Goal: Ask a question

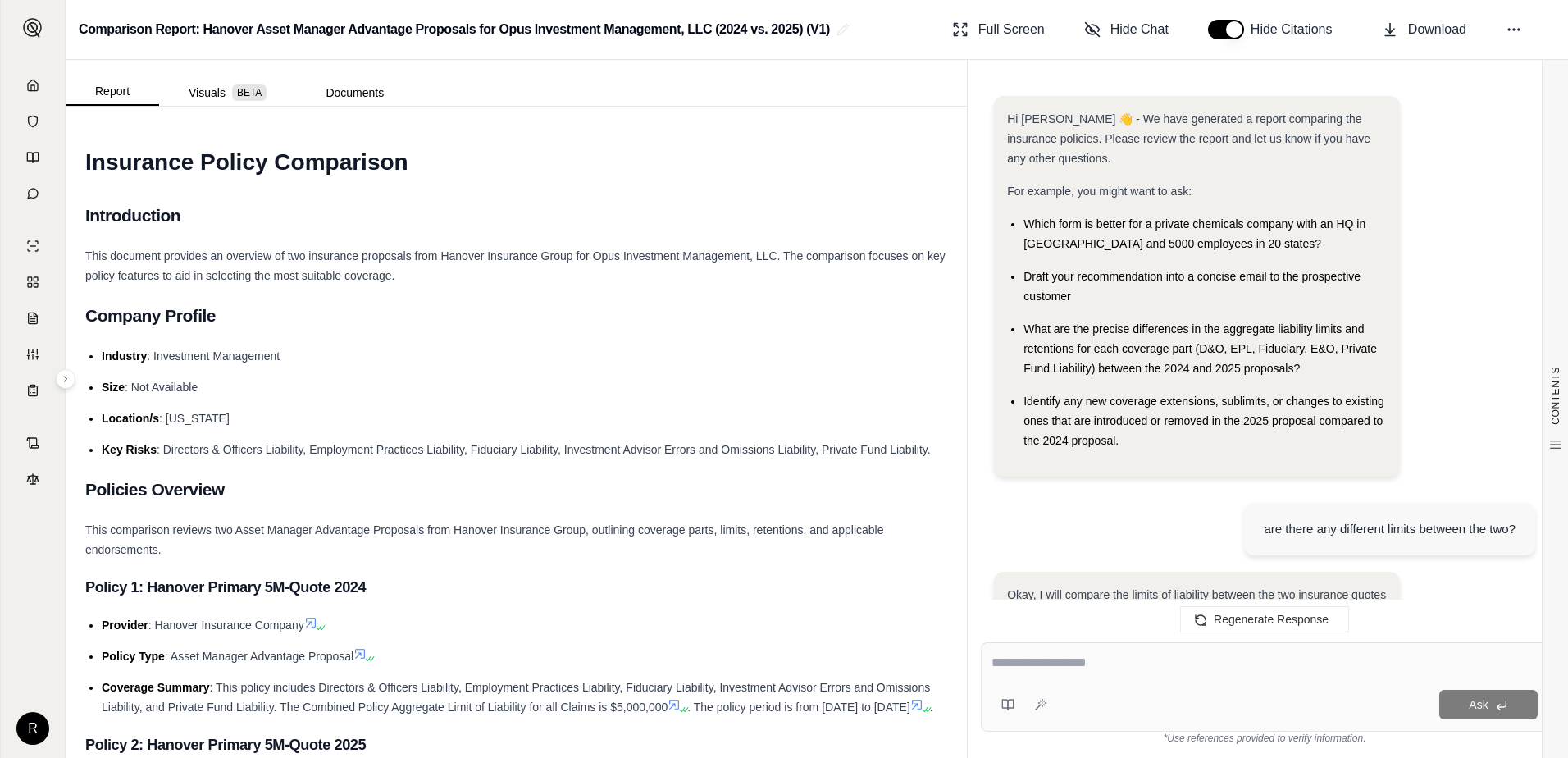
scroll to position [7614, 0]
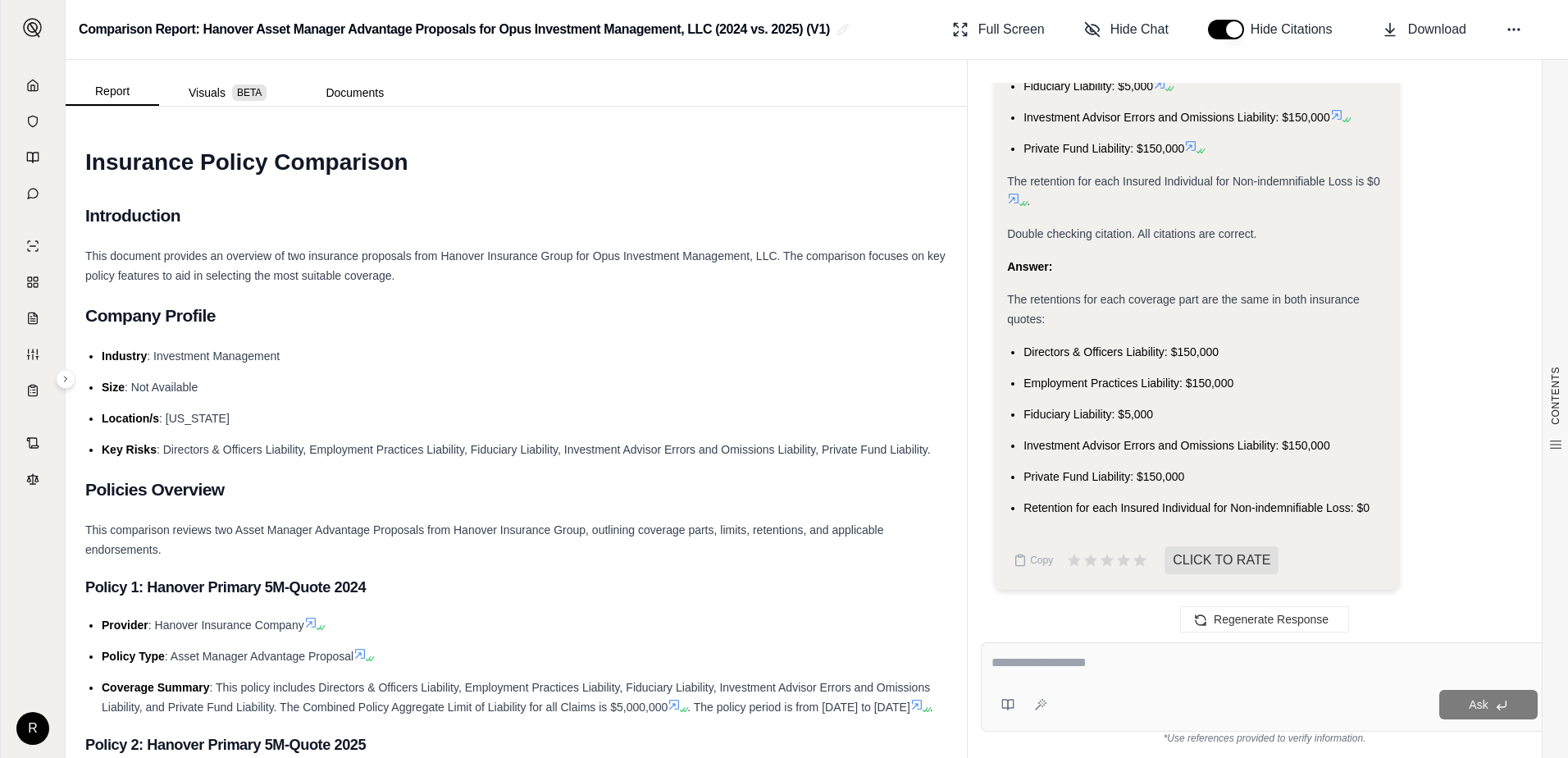
click at [666, 162] on h1 "Insurance Policy Comparison" at bounding box center [517, 162] width 862 height 46
click at [37, 85] on icon at bounding box center [33, 85] width 13 height 13
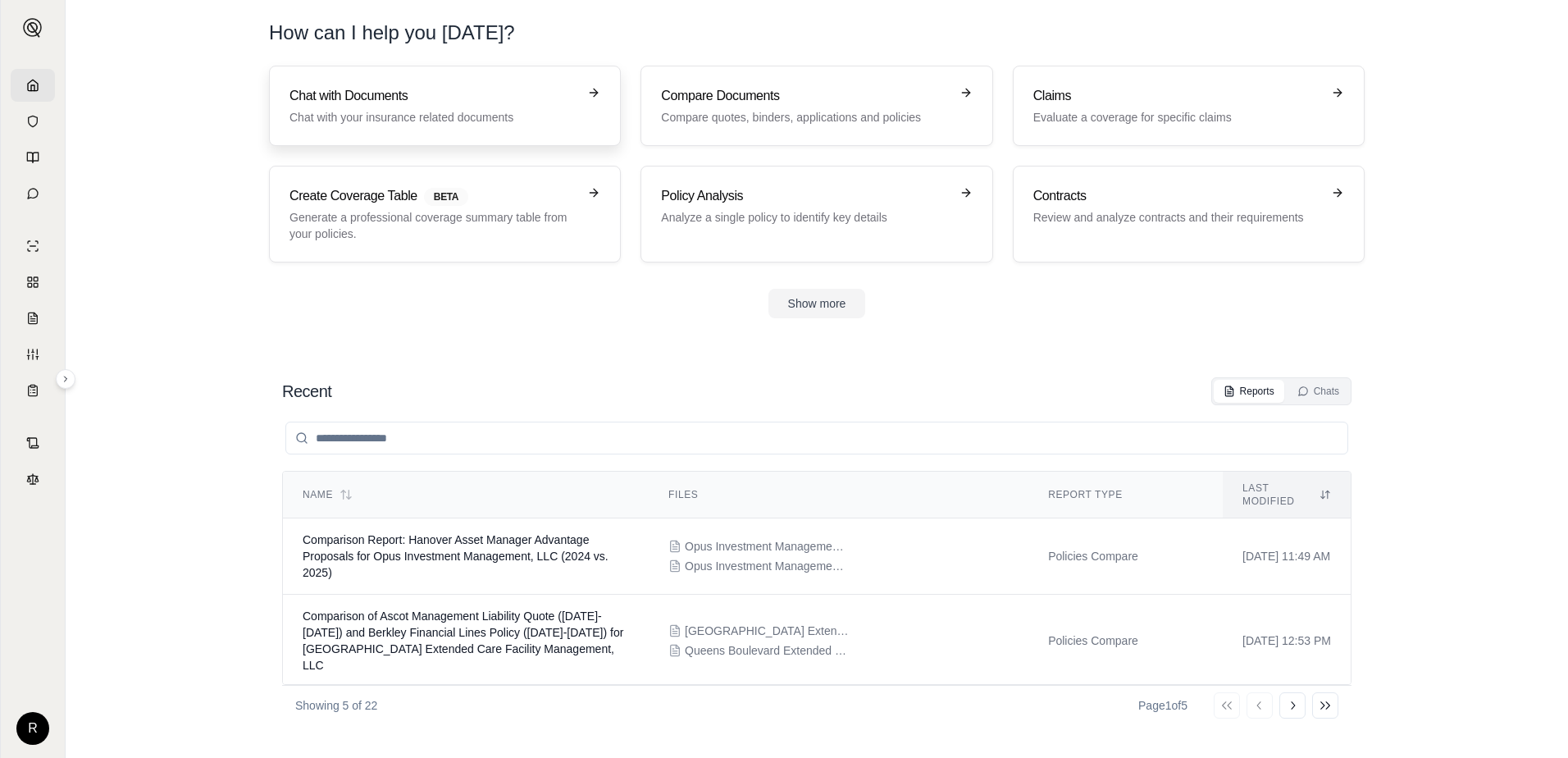
click at [414, 116] on p "Chat with your insurance related documents" at bounding box center [433, 117] width 287 height 17
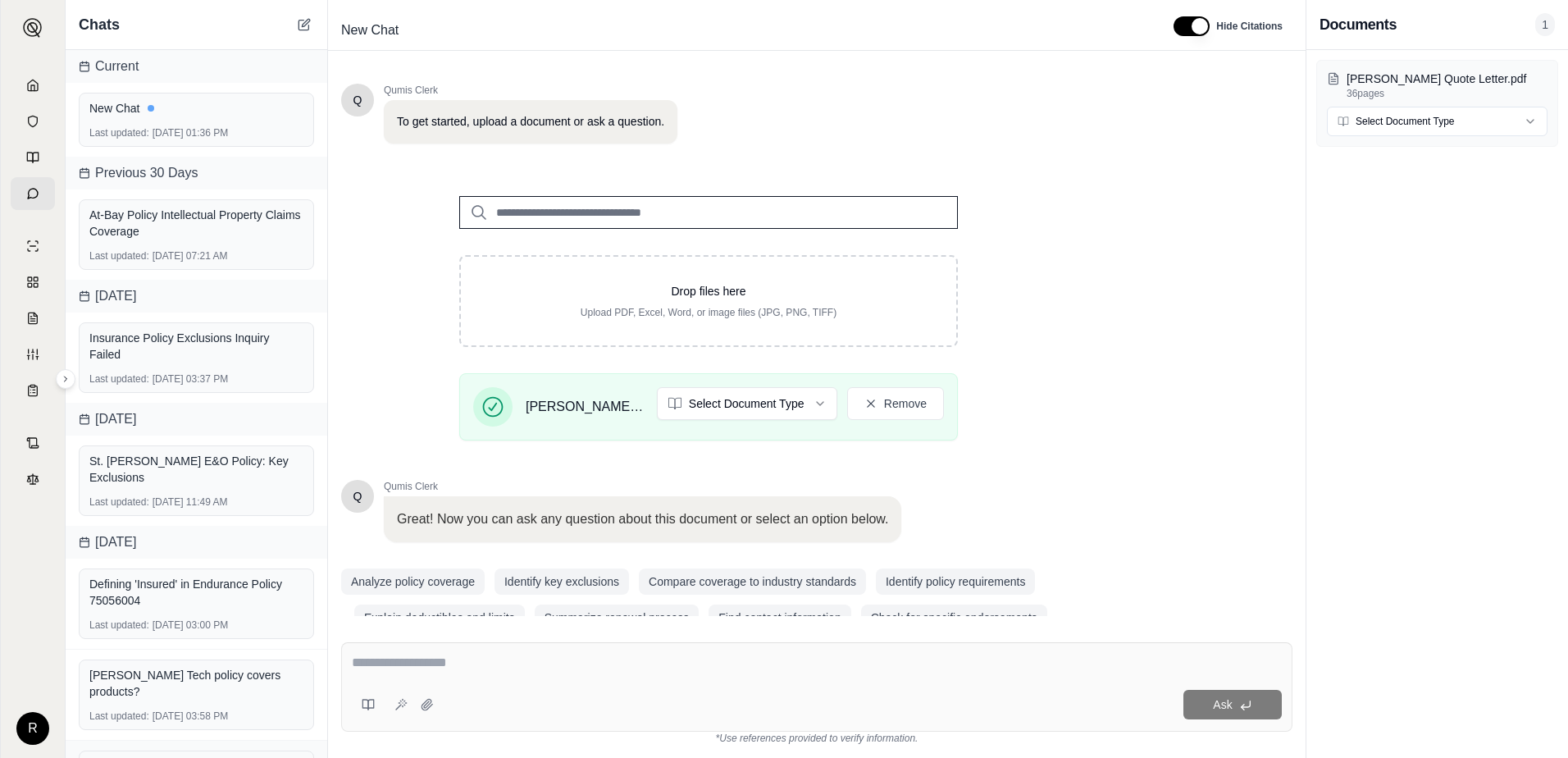
scroll to position [128, 0]
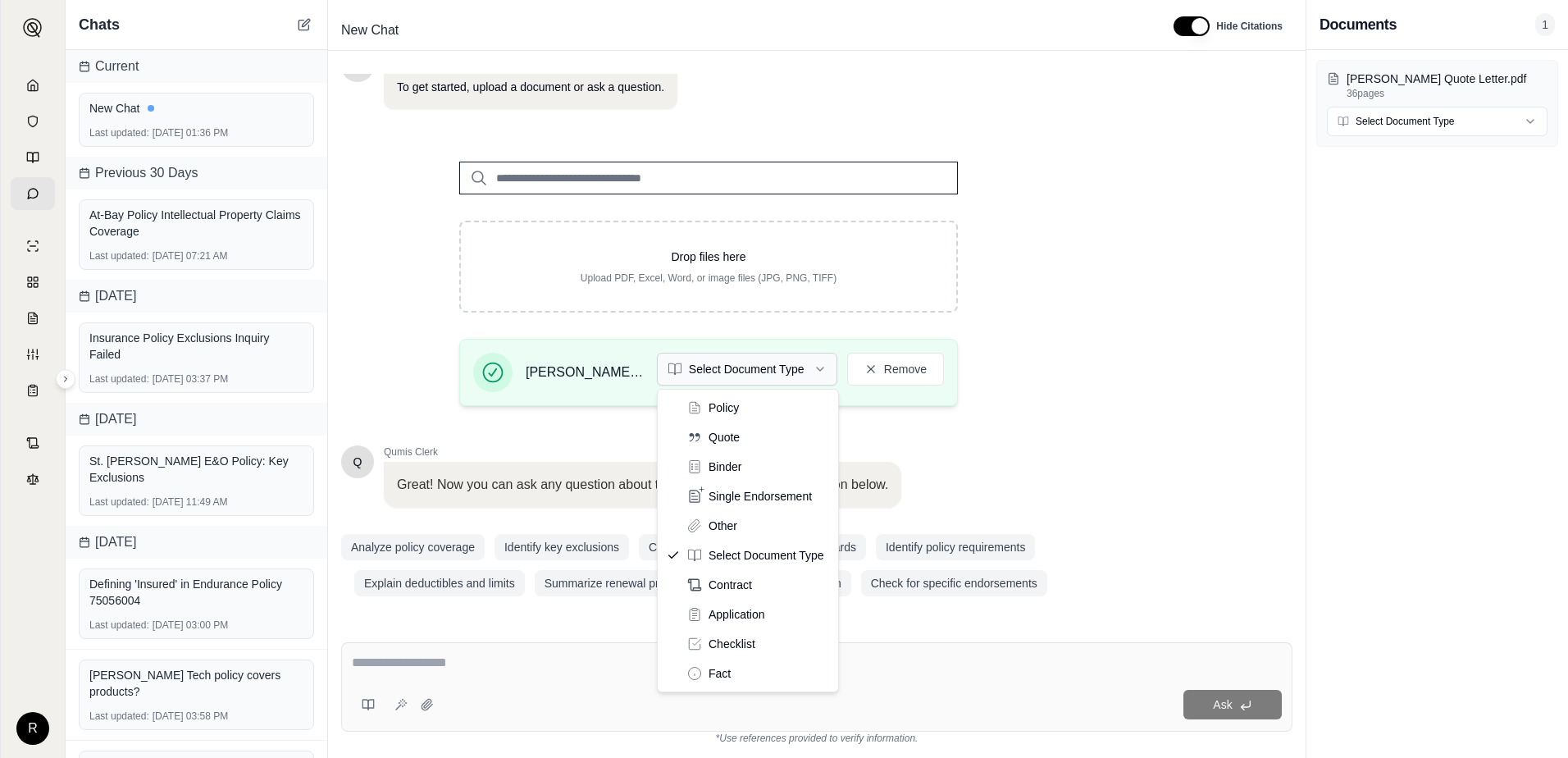
click at [828, 373] on html "R Chats Current New Chat Last updated: [DATE] 01:36 PM Previous 30 Days At-Bay …" at bounding box center [784, 379] width 1568 height 758
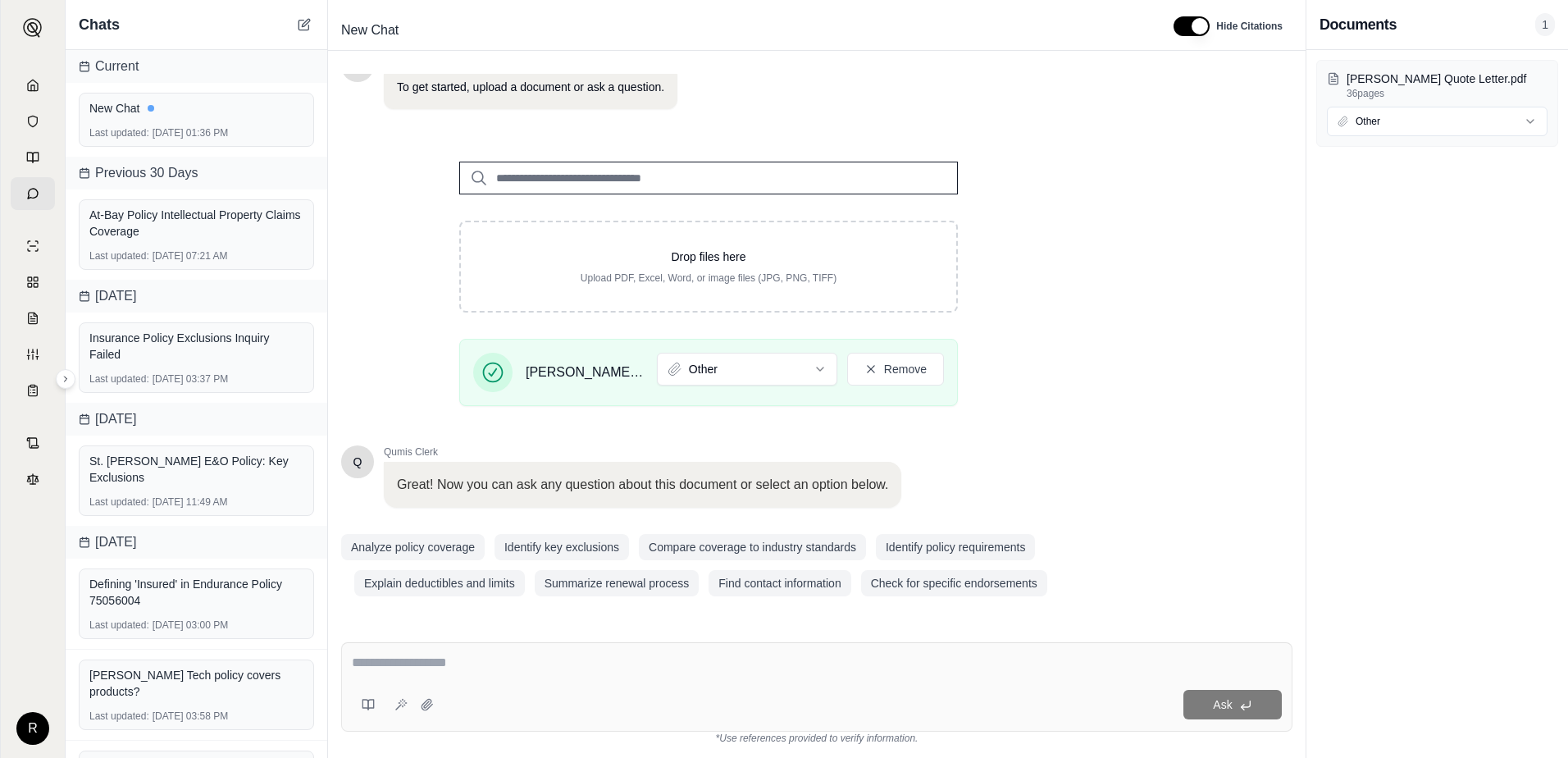
click at [513, 656] on textarea at bounding box center [817, 663] width 930 height 19
type textarea "**********"
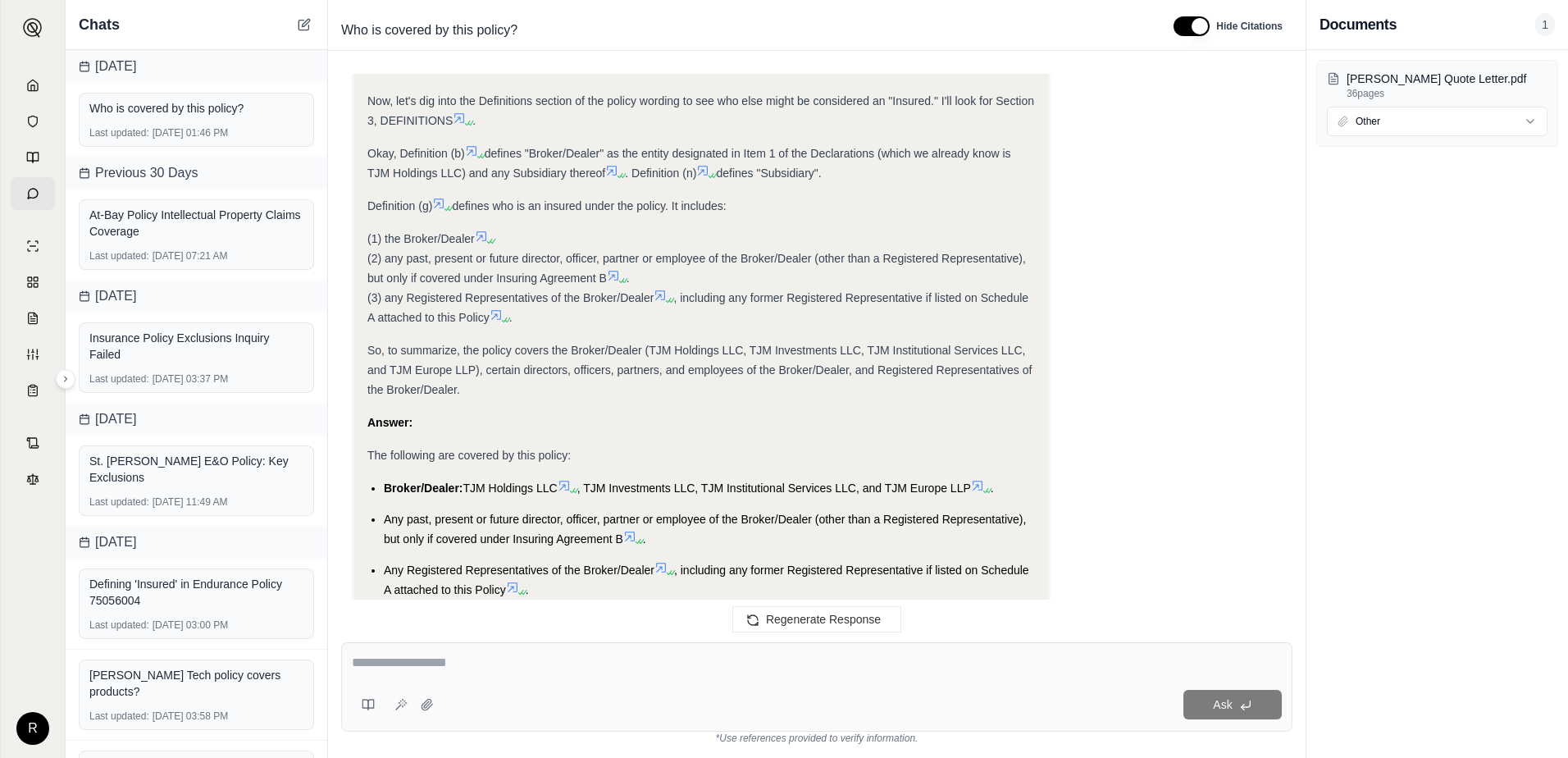
scroll to position [495, 0]
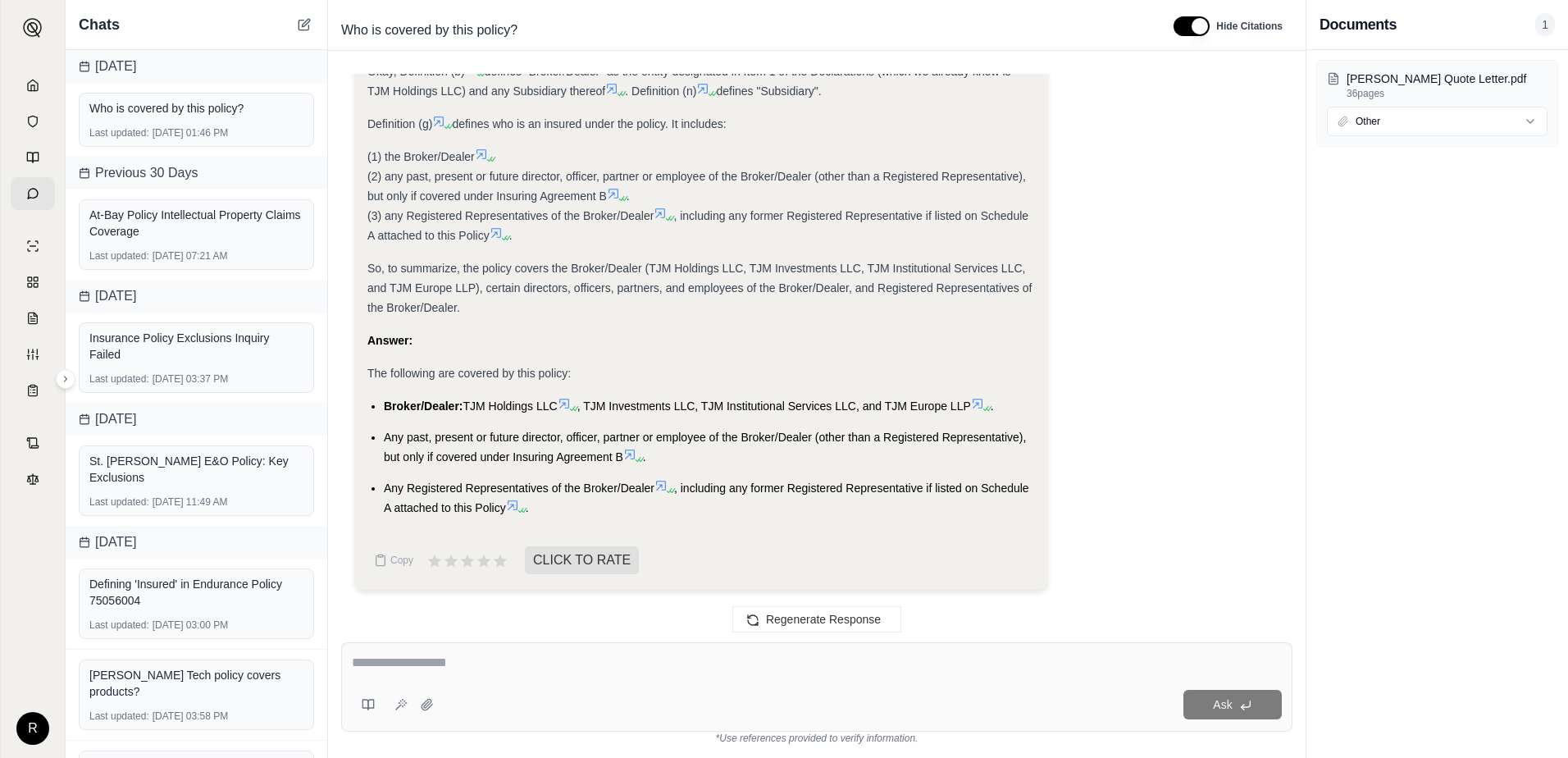
click at [429, 665] on textarea at bounding box center [817, 663] width 930 height 19
type textarea "**********"
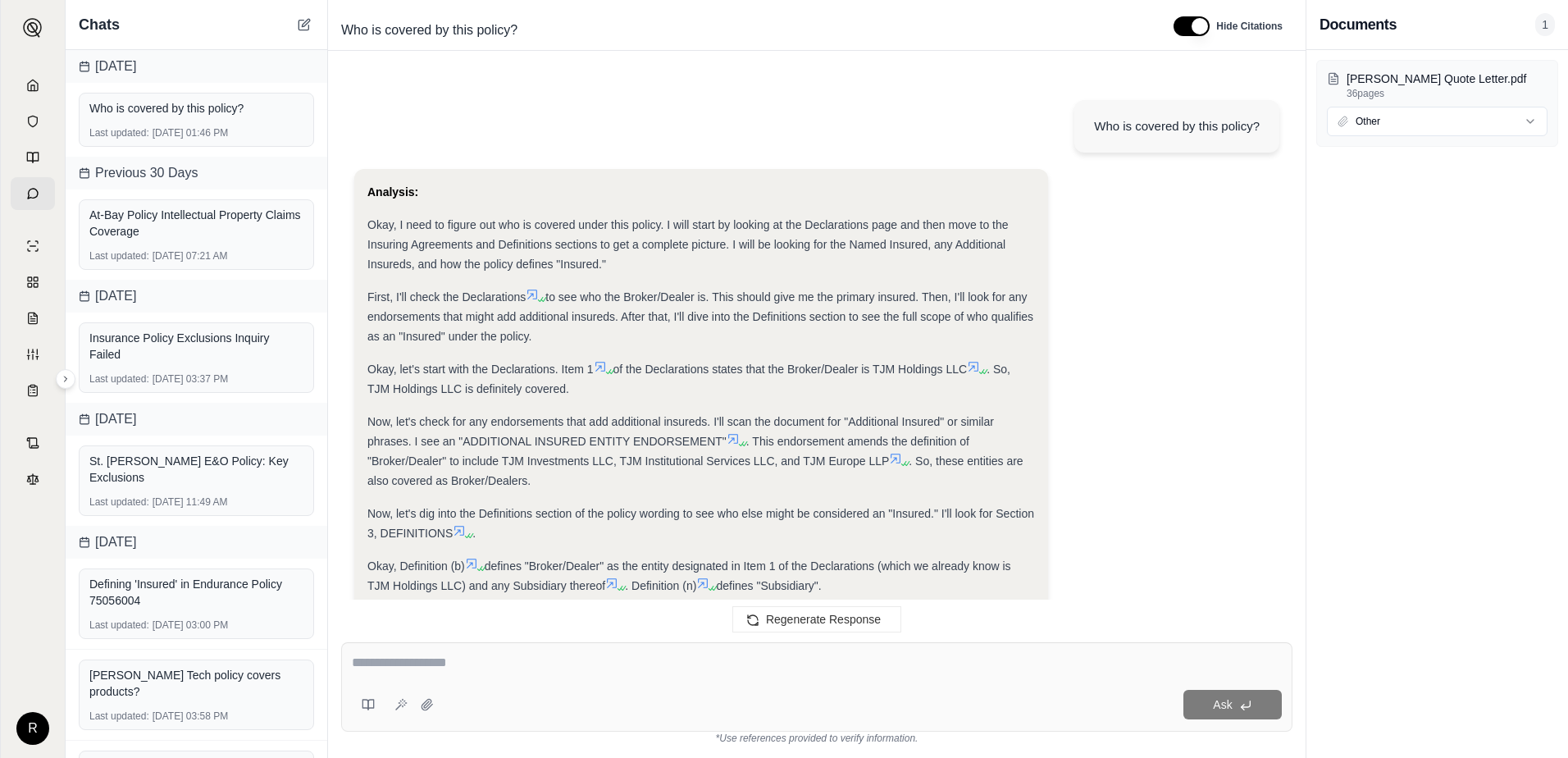
scroll to position [2249, 0]
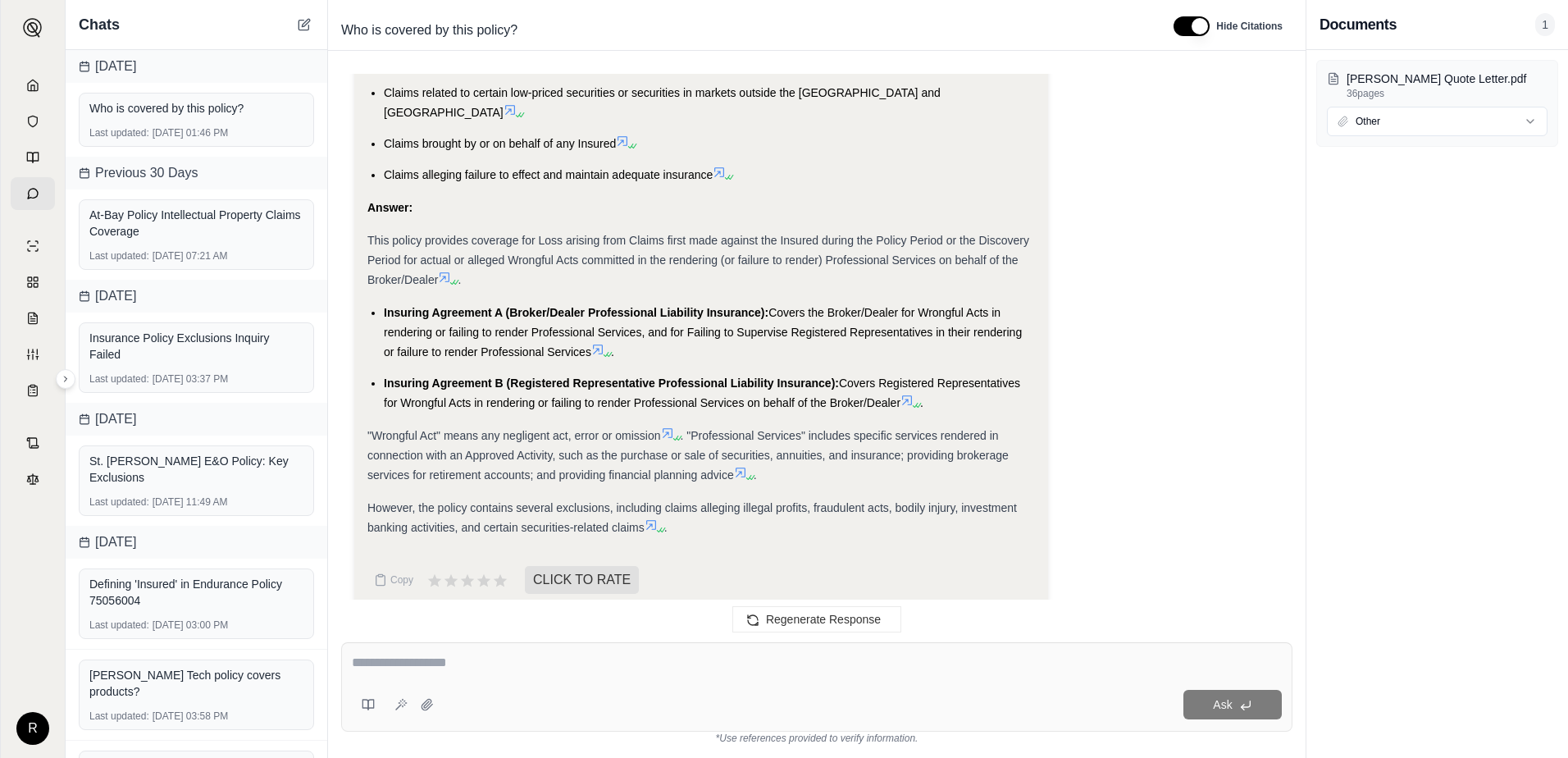
click at [450, 660] on textarea at bounding box center [817, 663] width 930 height 19
type textarea "**********"
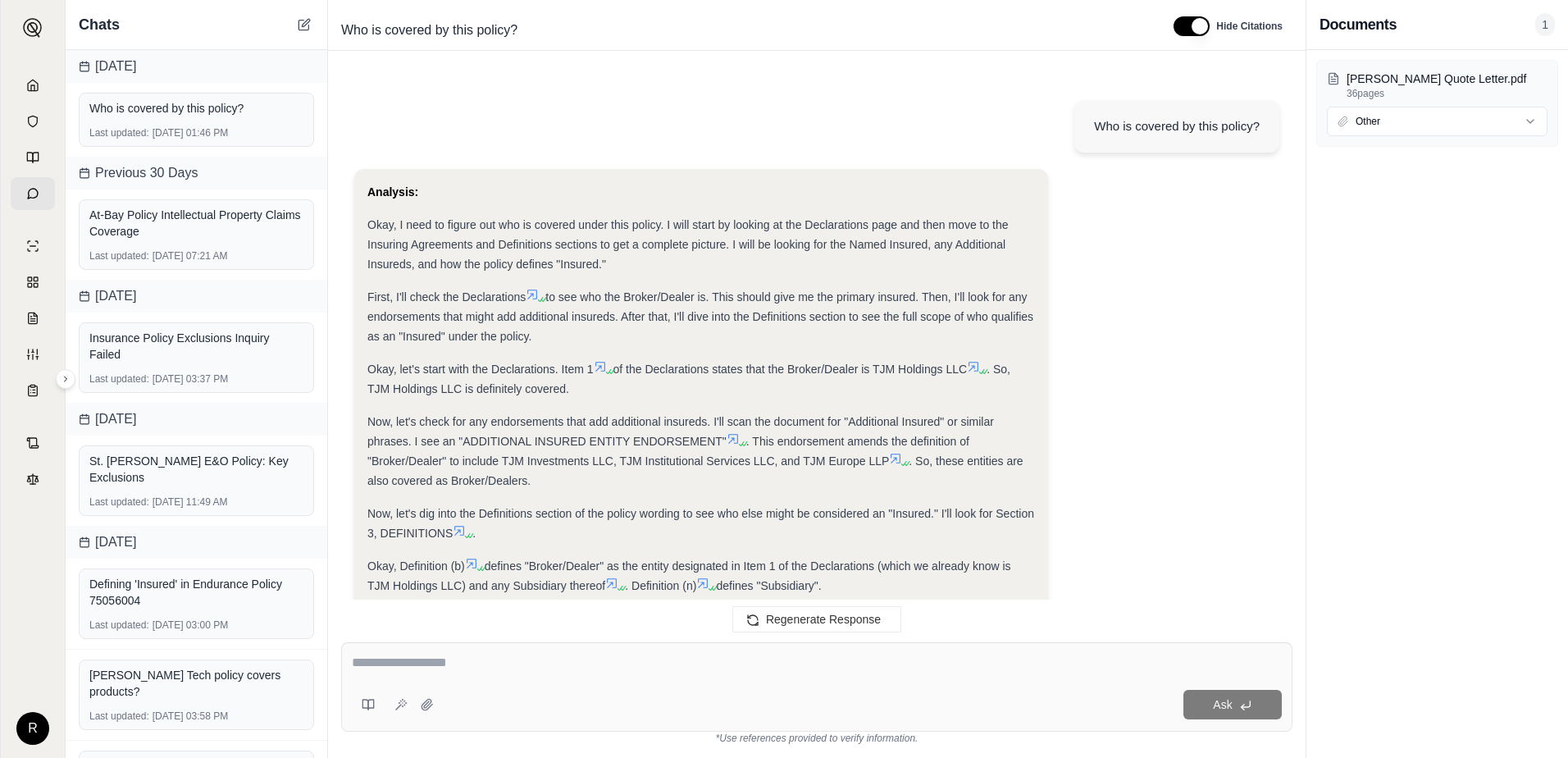
scroll to position [3072, 0]
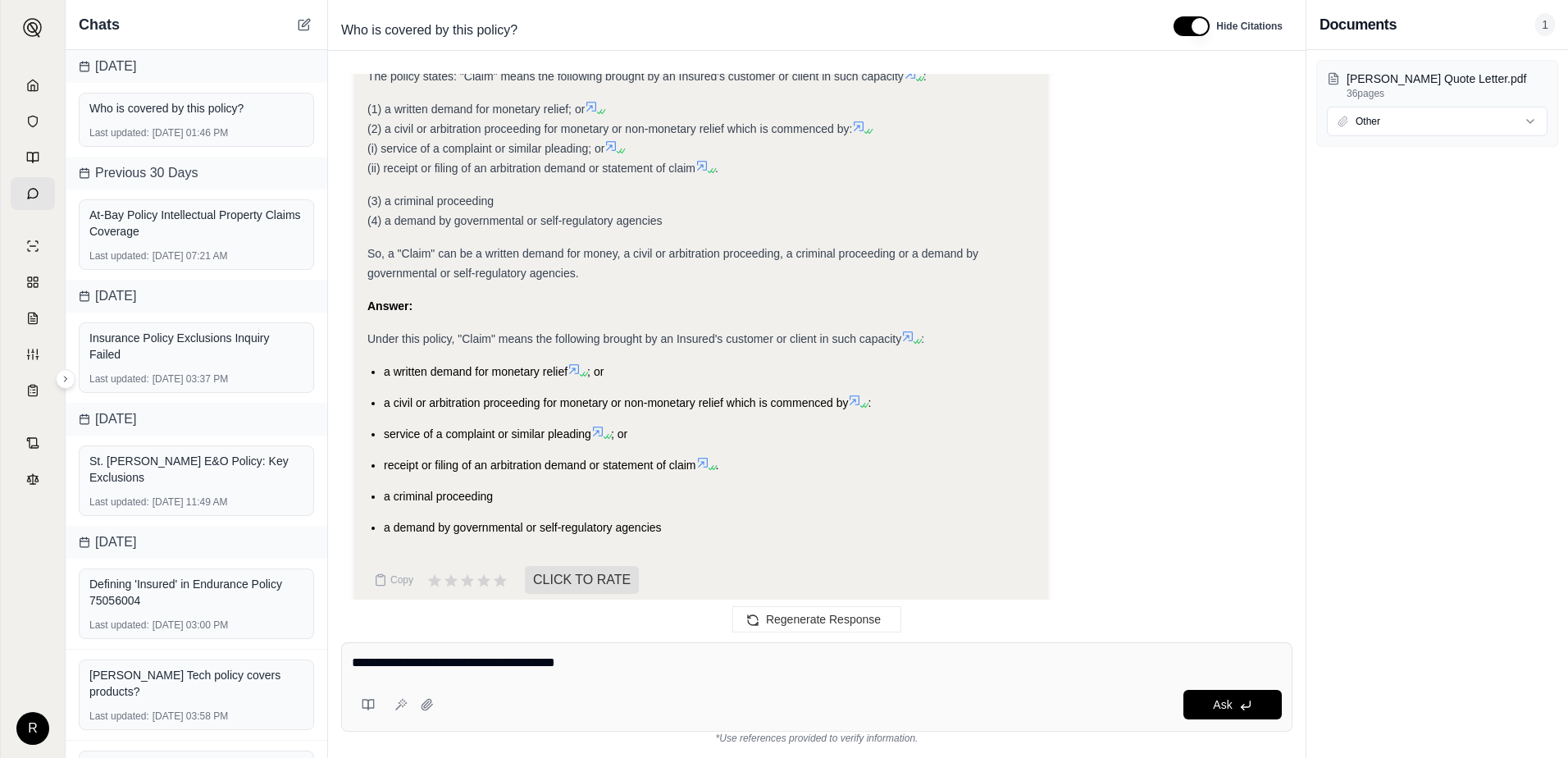
type textarea "**********"
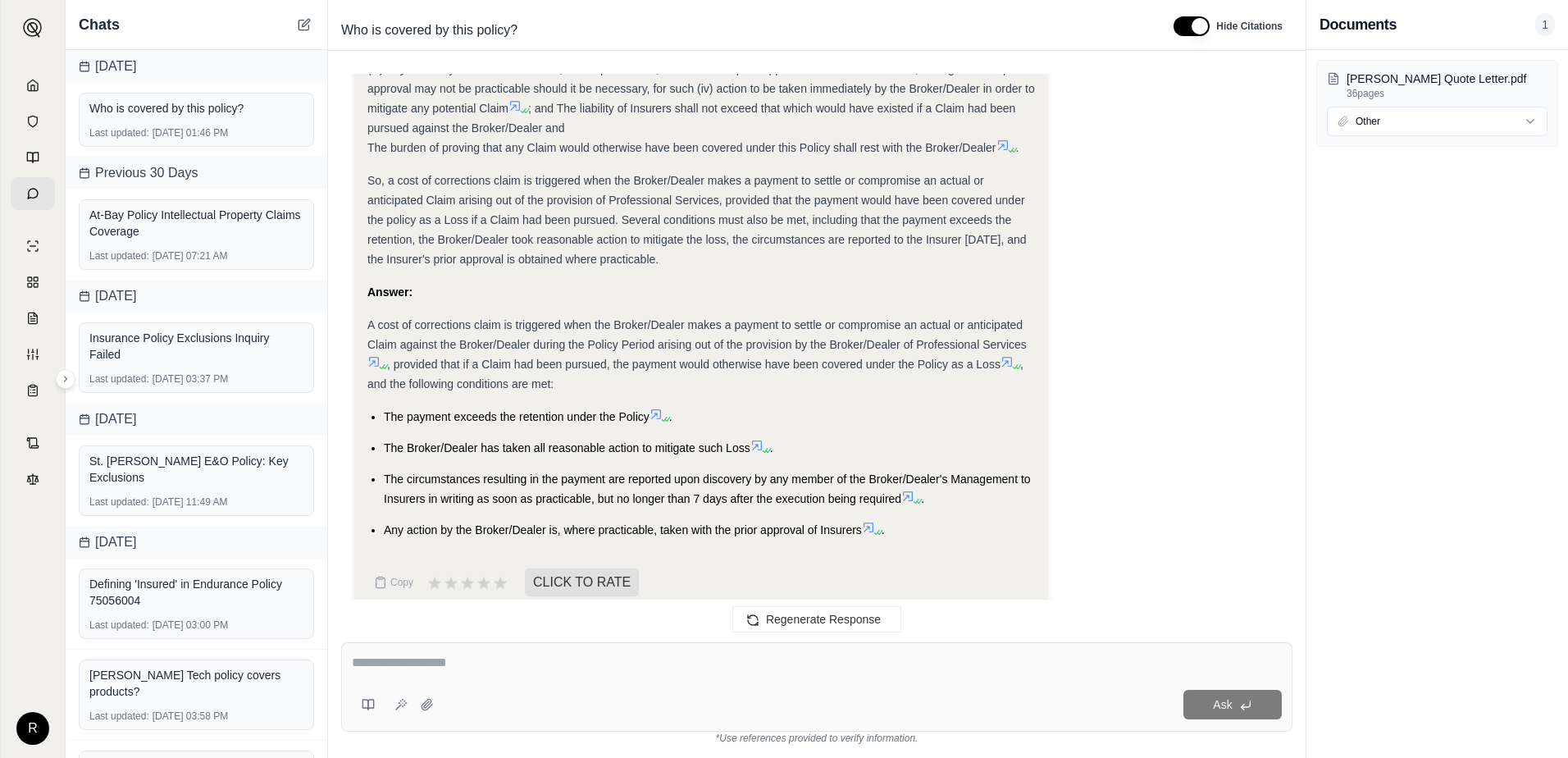
scroll to position [4115, 0]
click at [476, 664] on textarea at bounding box center [817, 663] width 930 height 19
type textarea "**********"
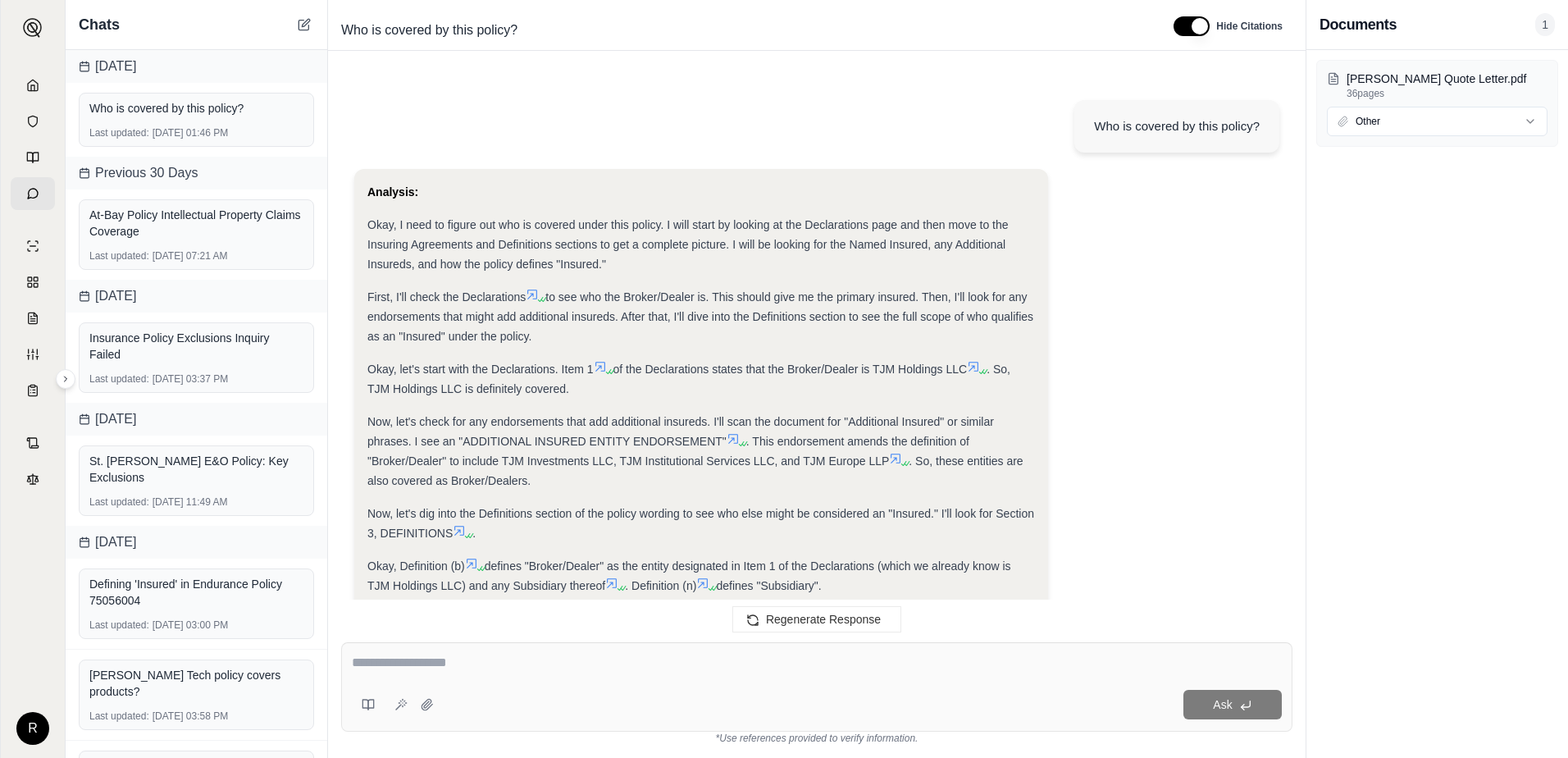
scroll to position [4739, 0]
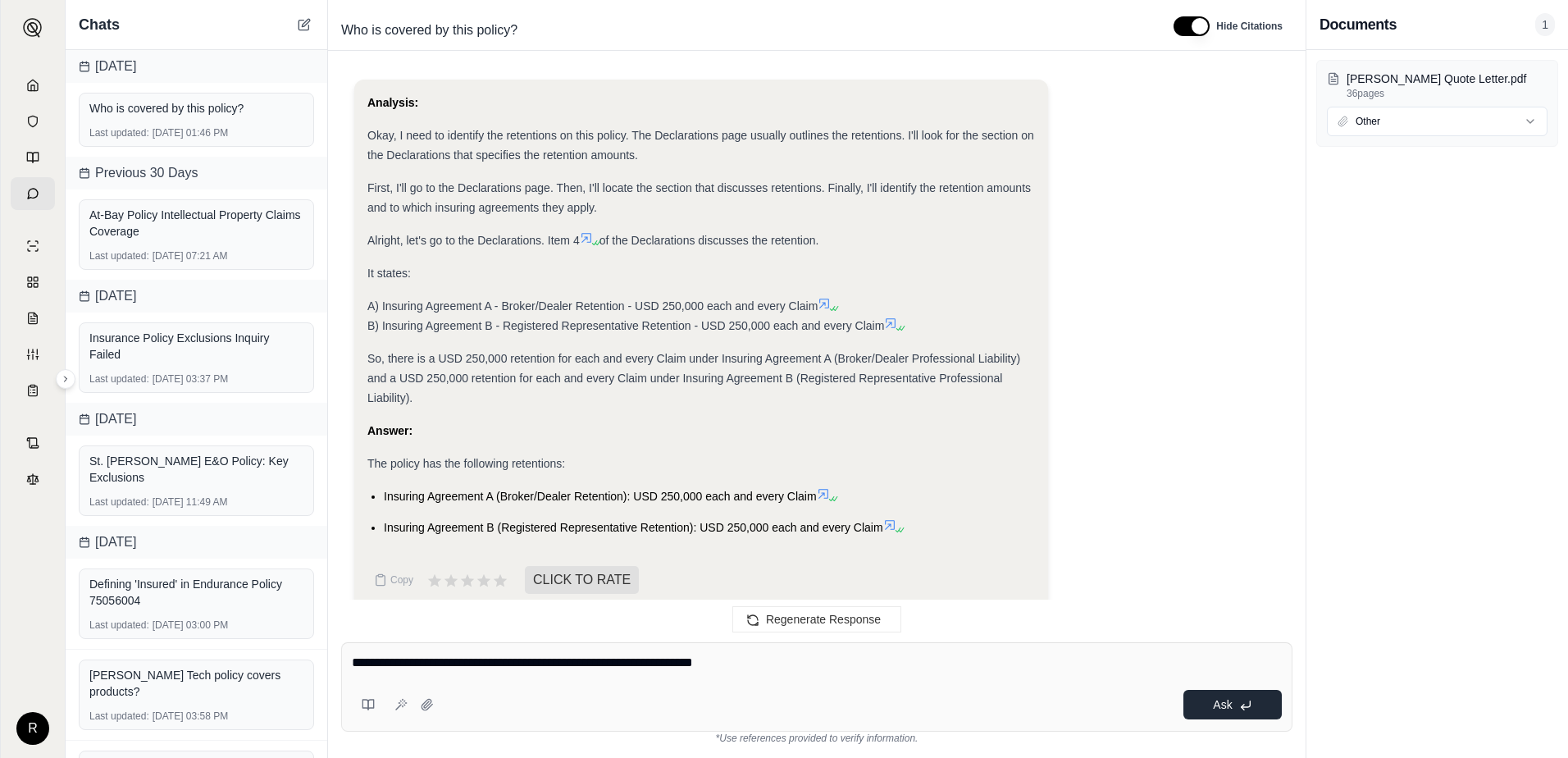
type textarea "**********"
click at [1236, 698] on button "Ask" at bounding box center [1233, 704] width 99 height 29
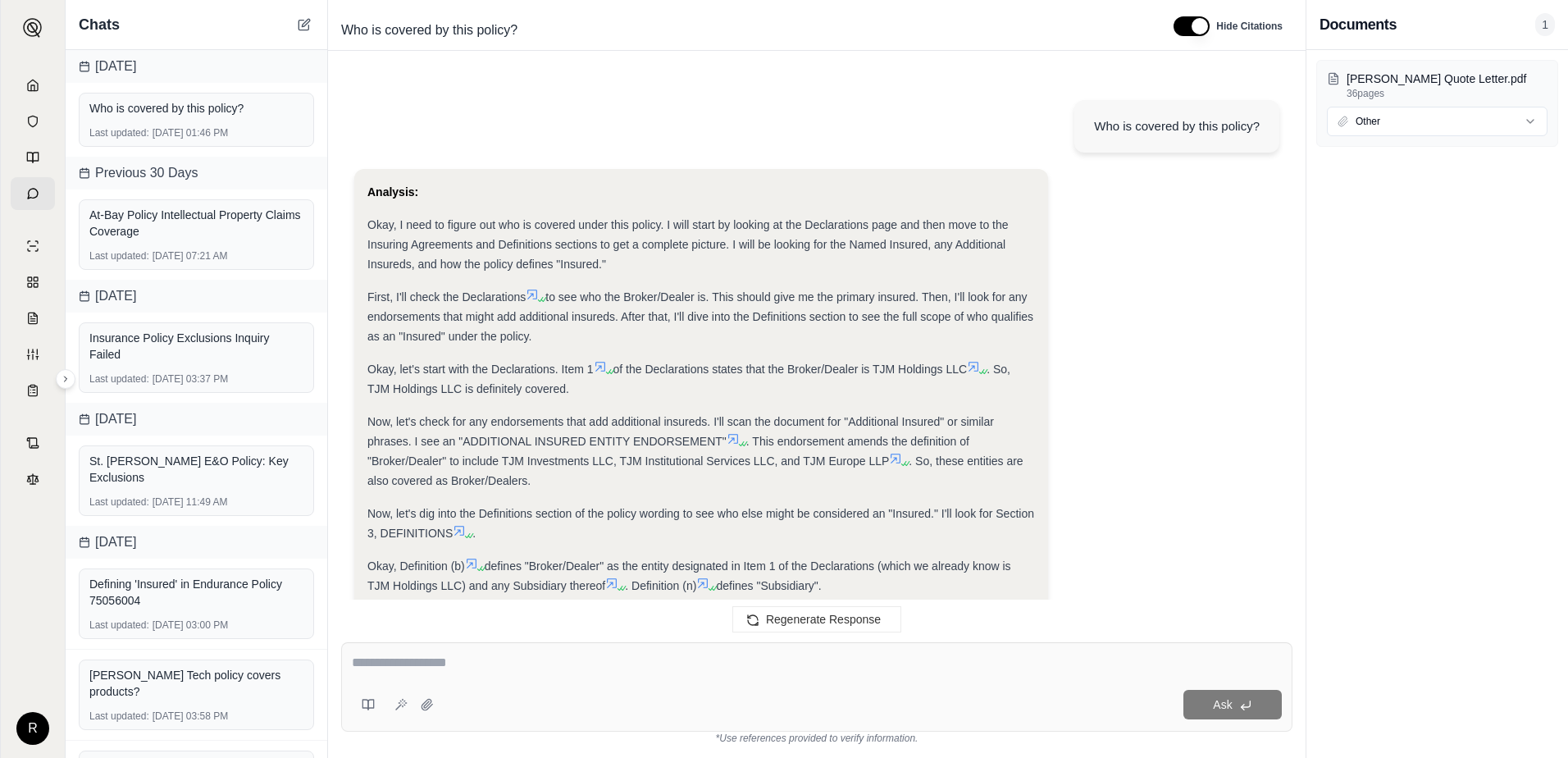
scroll to position [5347, 0]
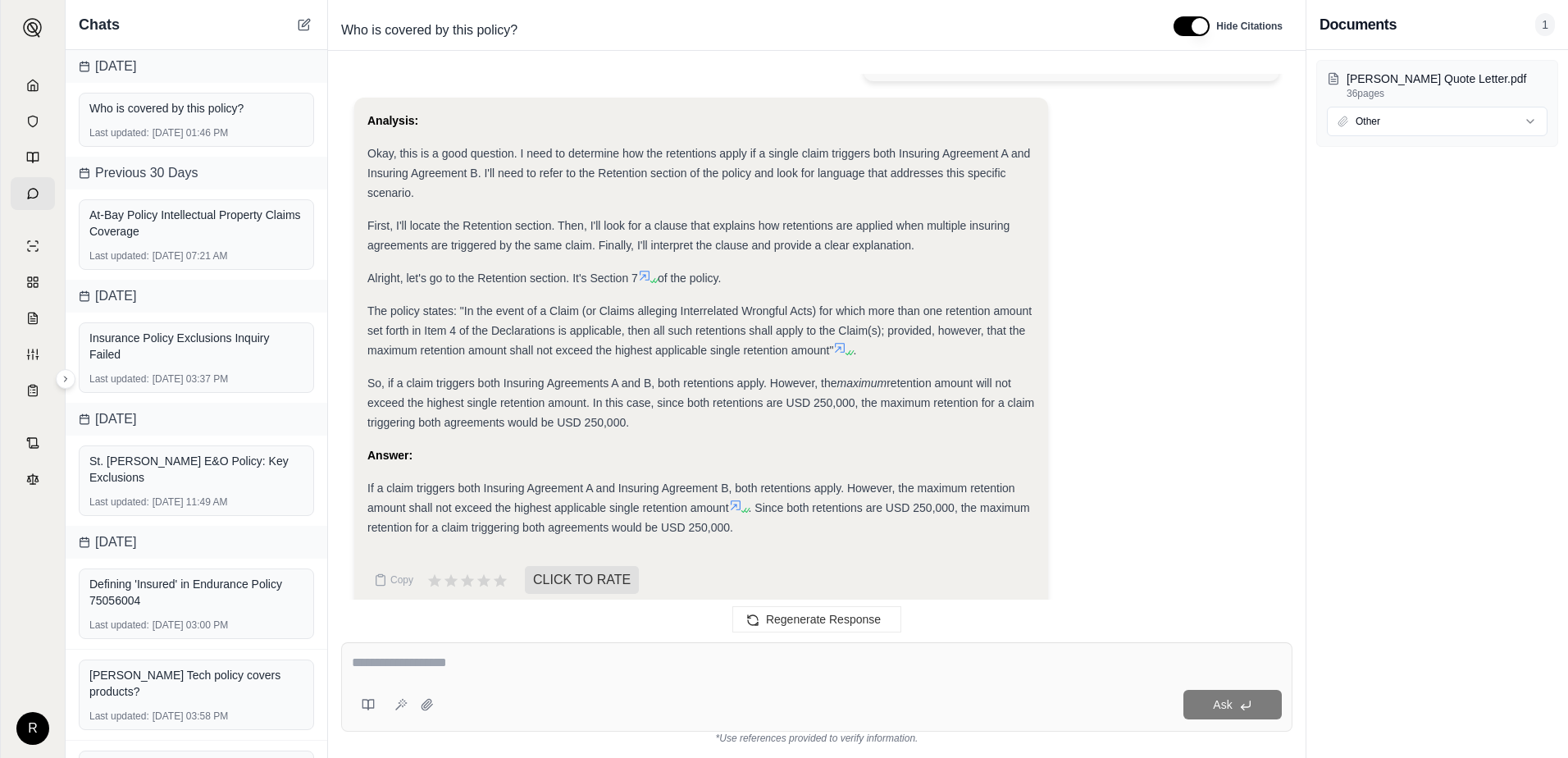
click at [1310, 417] on div "[PERSON_NAME] Quote Letter.pdf 36 pages Other" at bounding box center [1437, 404] width 262 height 709
click at [386, 487] on span "If a claim triggers both Insuring Agreement A and Insuring Agreement B, both re…" at bounding box center [691, 498] width 648 height 33
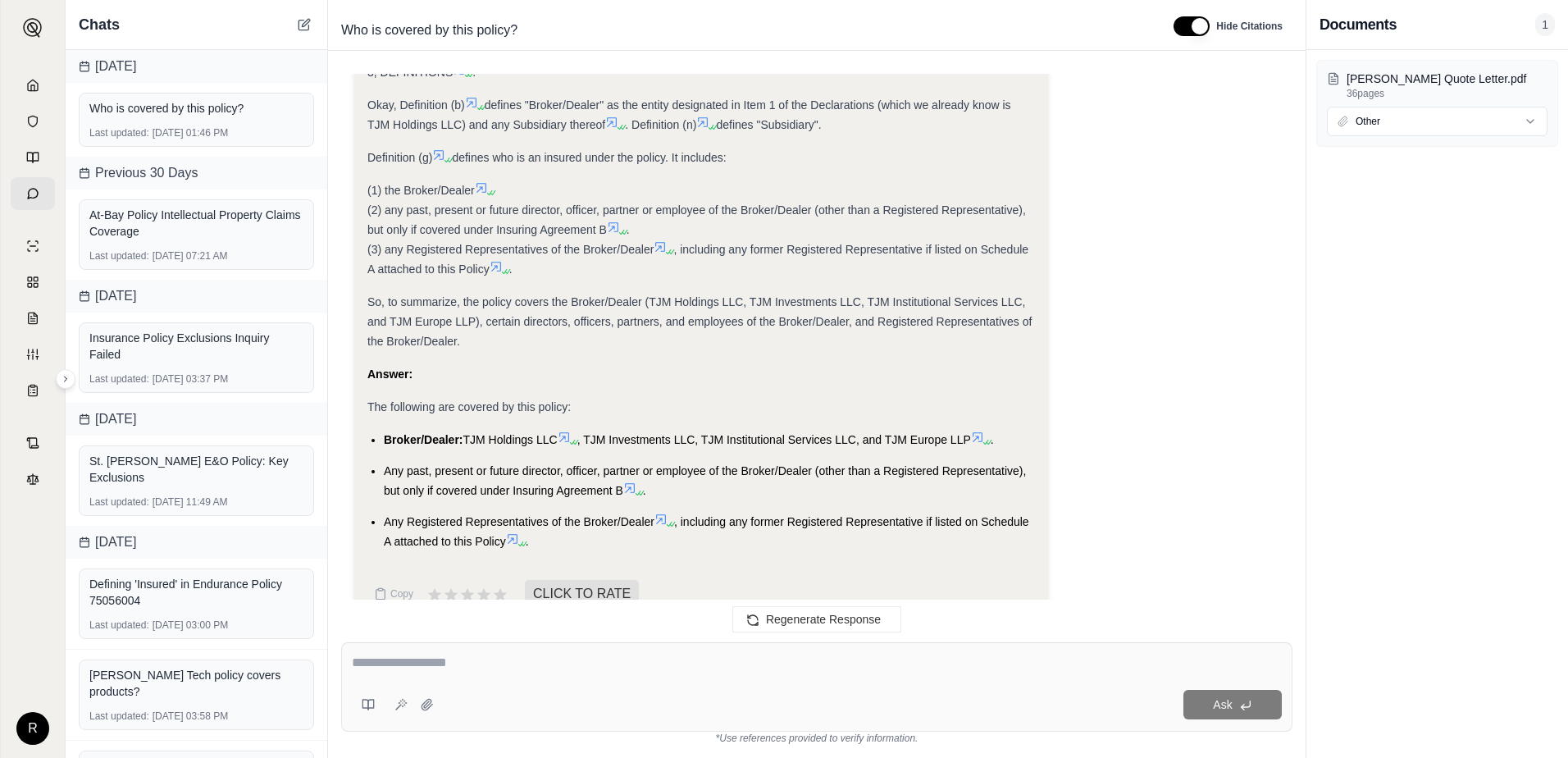
scroll to position [423, 0]
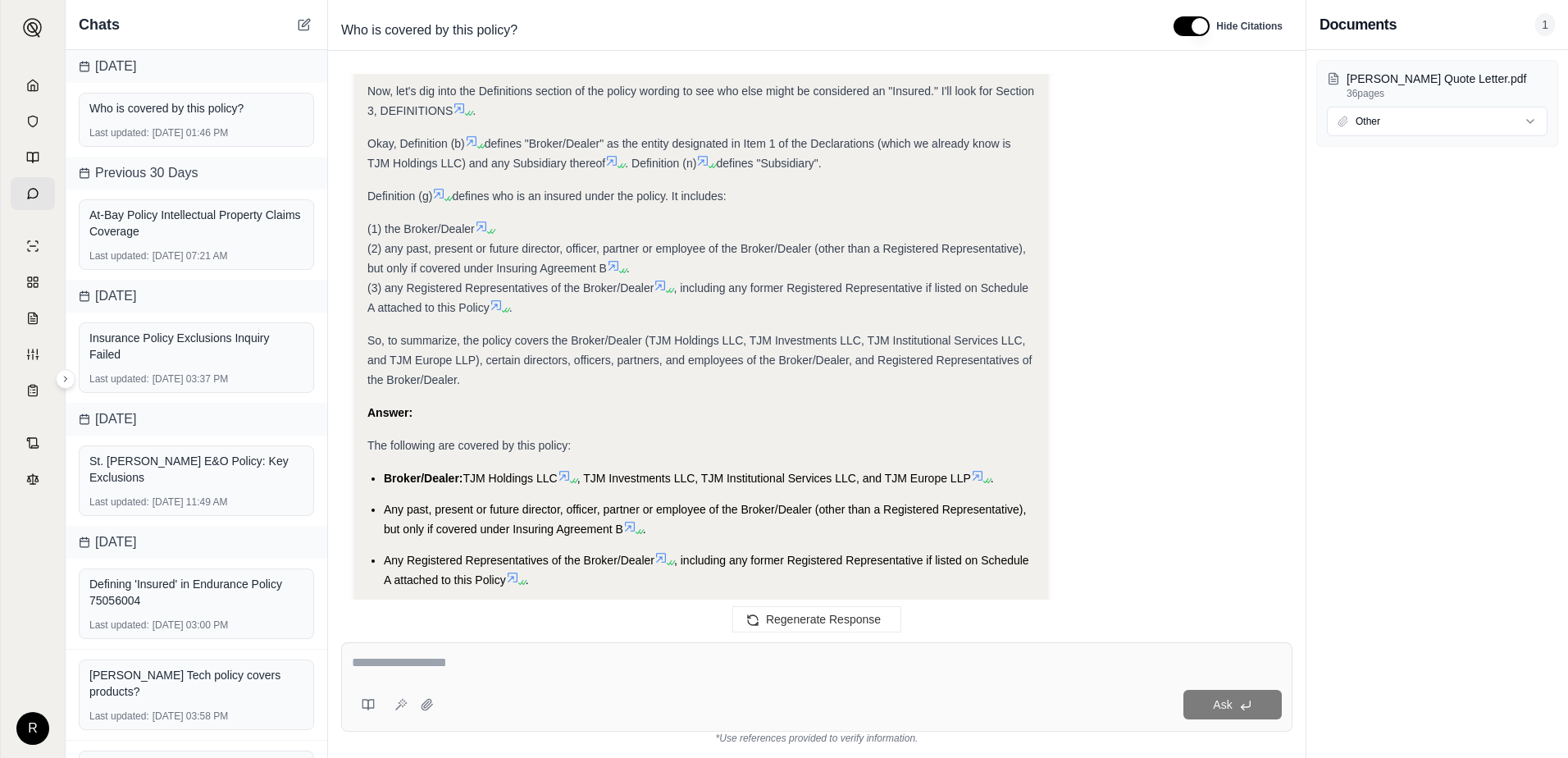
click at [543, 672] on div at bounding box center [817, 665] width 930 height 26
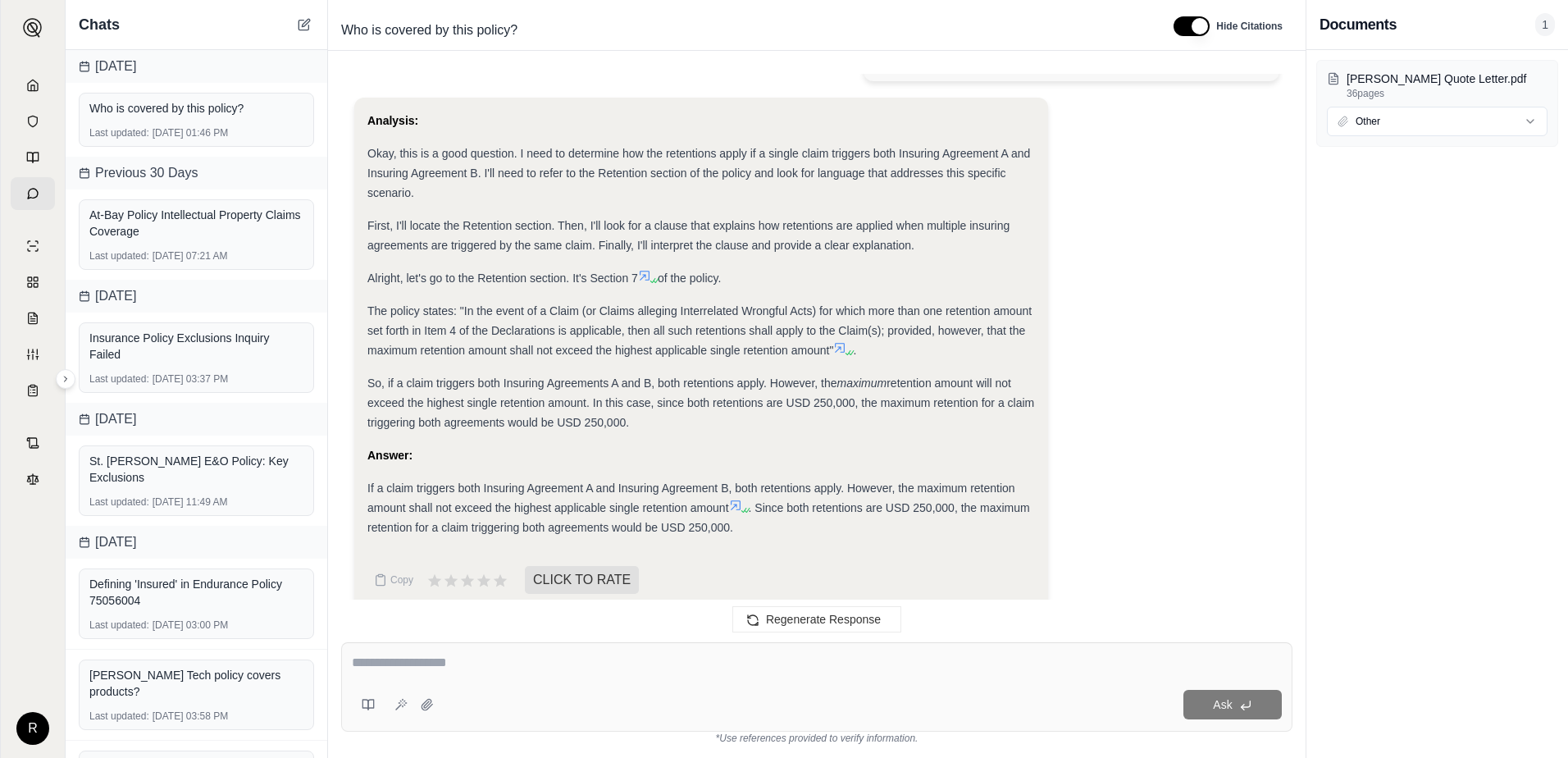
click at [511, 672] on textarea at bounding box center [817, 663] width 930 height 19
click at [506, 666] on textarea at bounding box center [817, 663] width 930 height 19
type textarea "**********"
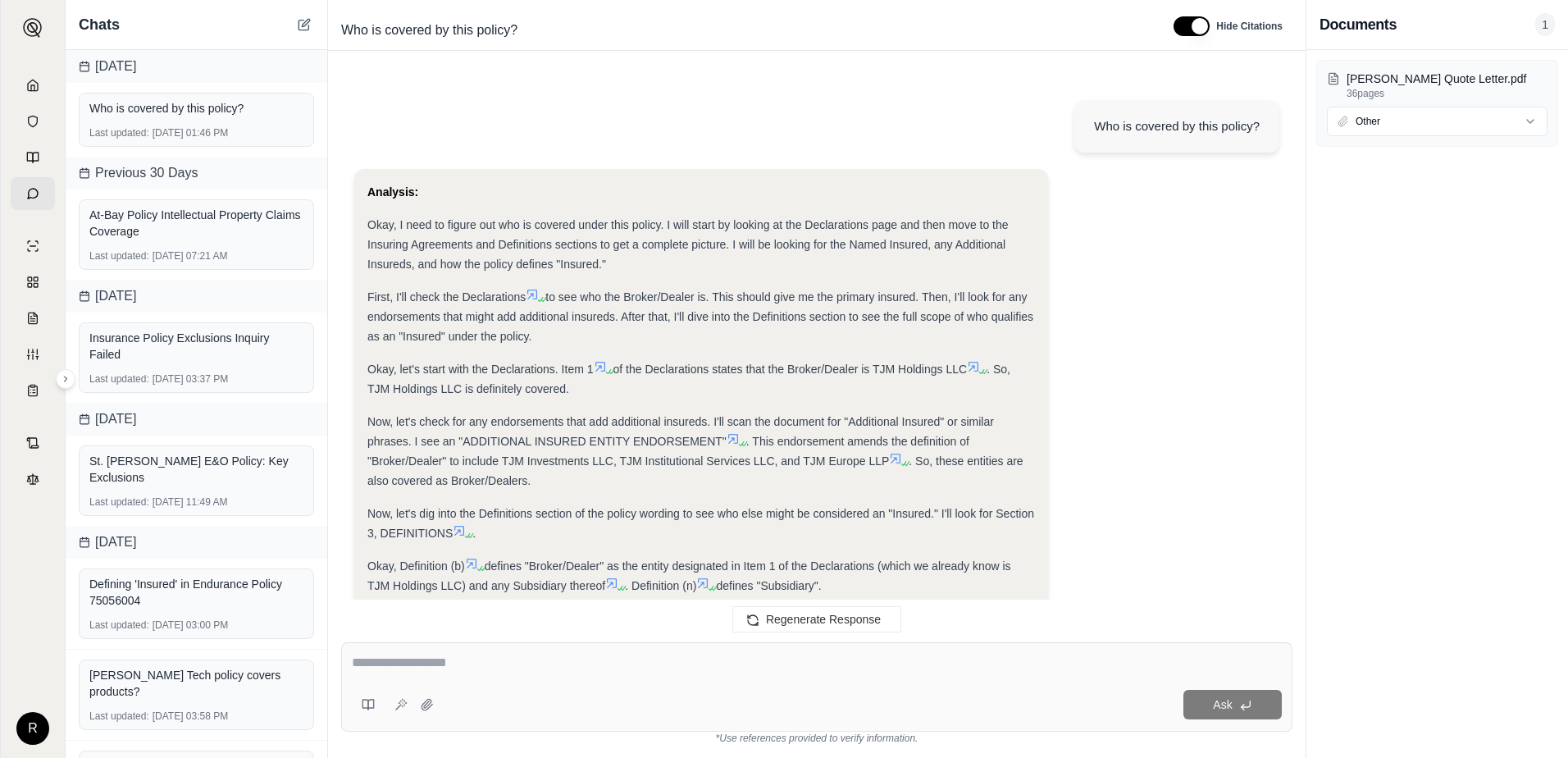
scroll to position [5968, 0]
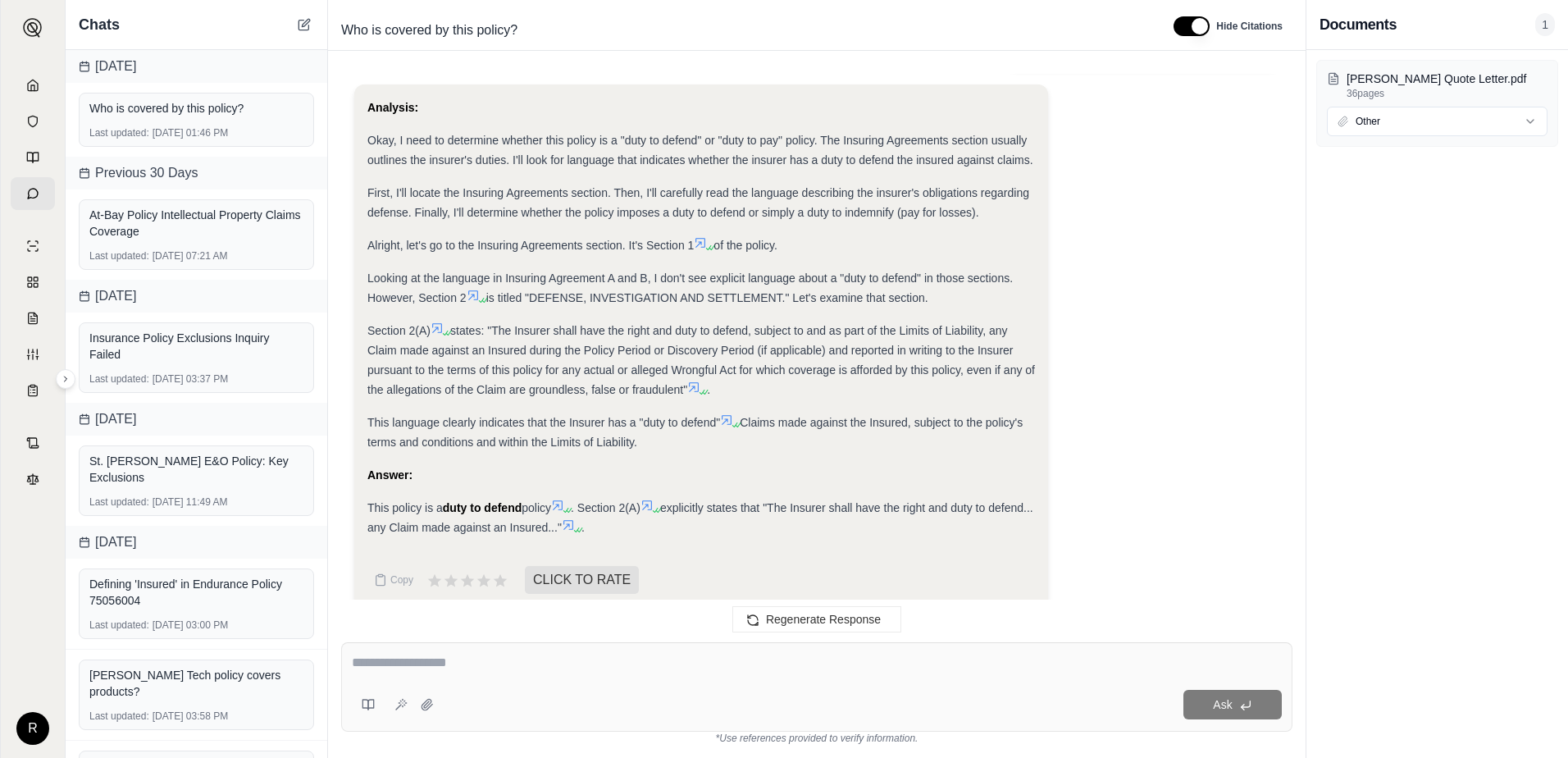
click at [391, 666] on textarea at bounding box center [817, 663] width 930 height 19
type textarea "**********"
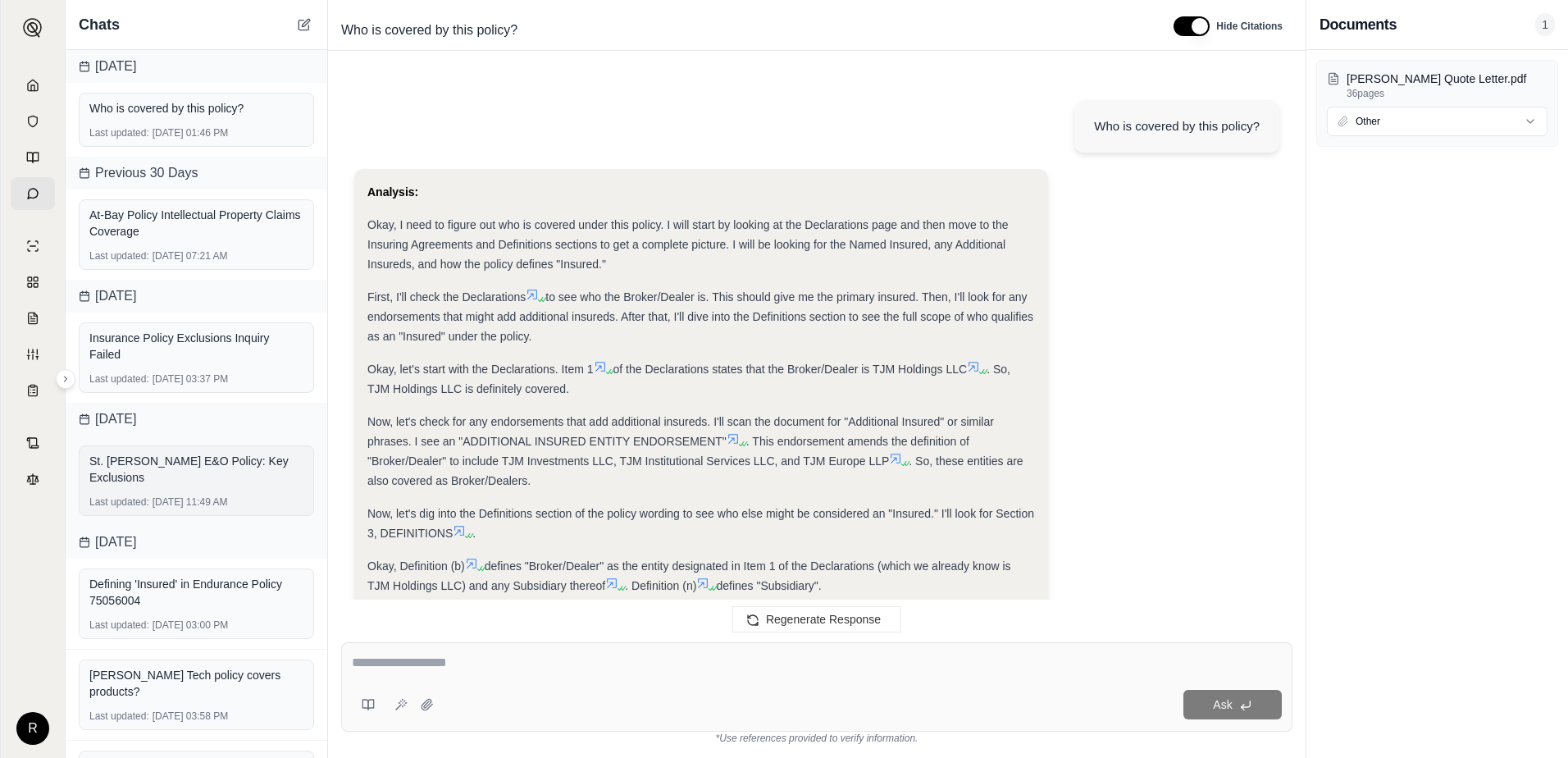
scroll to position [6877, 0]
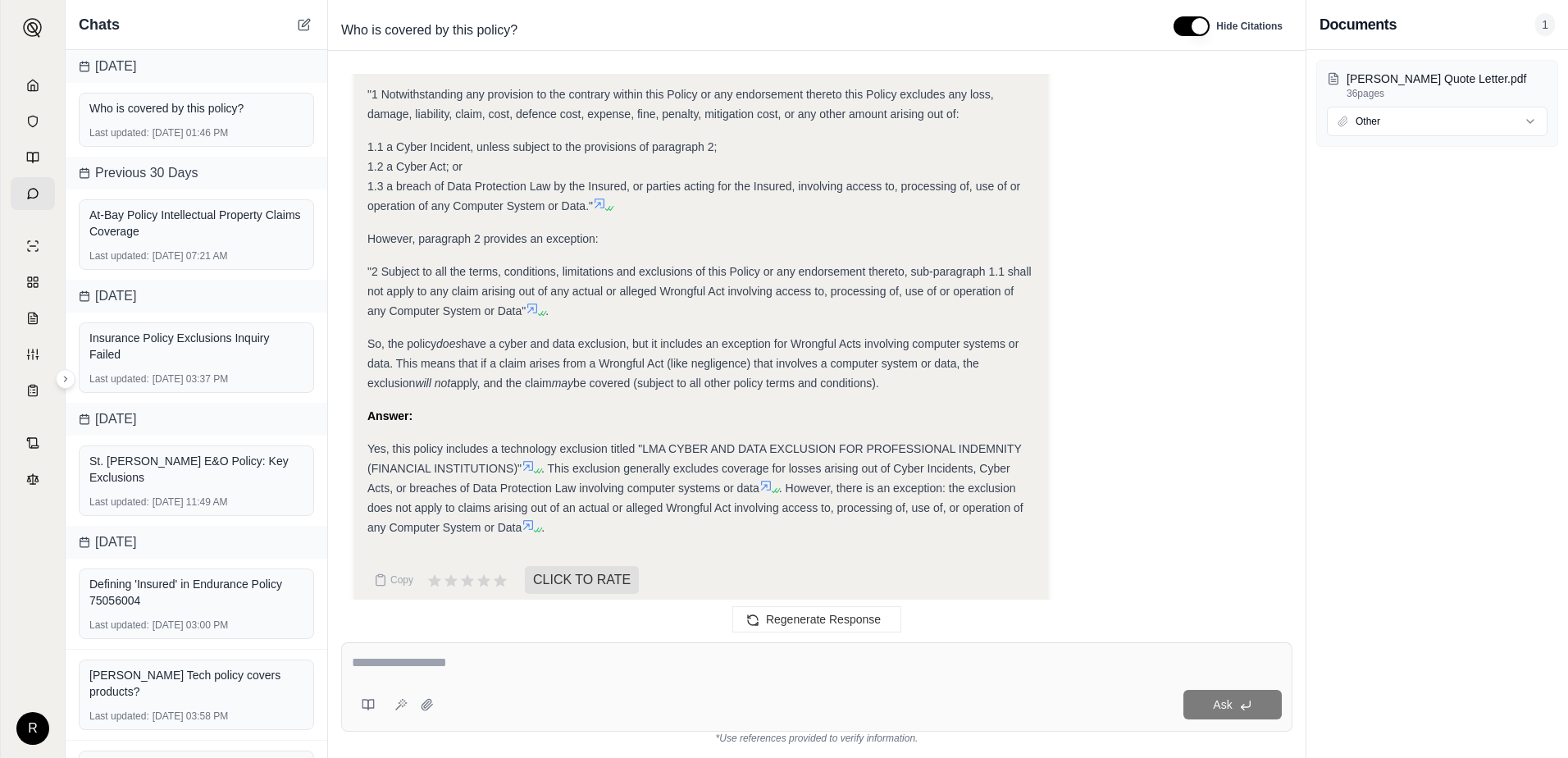
click at [525, 660] on textarea at bounding box center [817, 663] width 930 height 19
type textarea "**********"
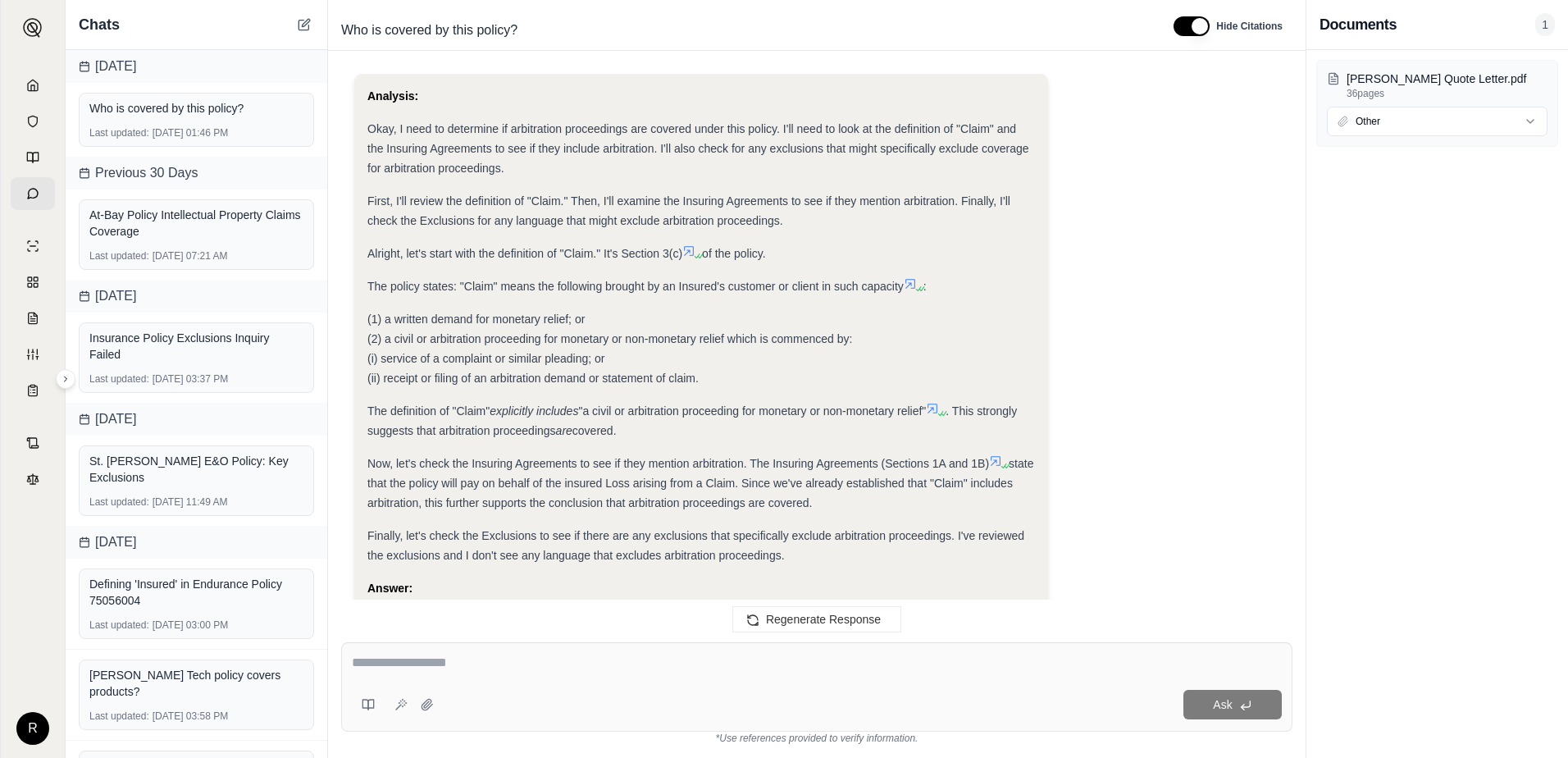
scroll to position [7622, 0]
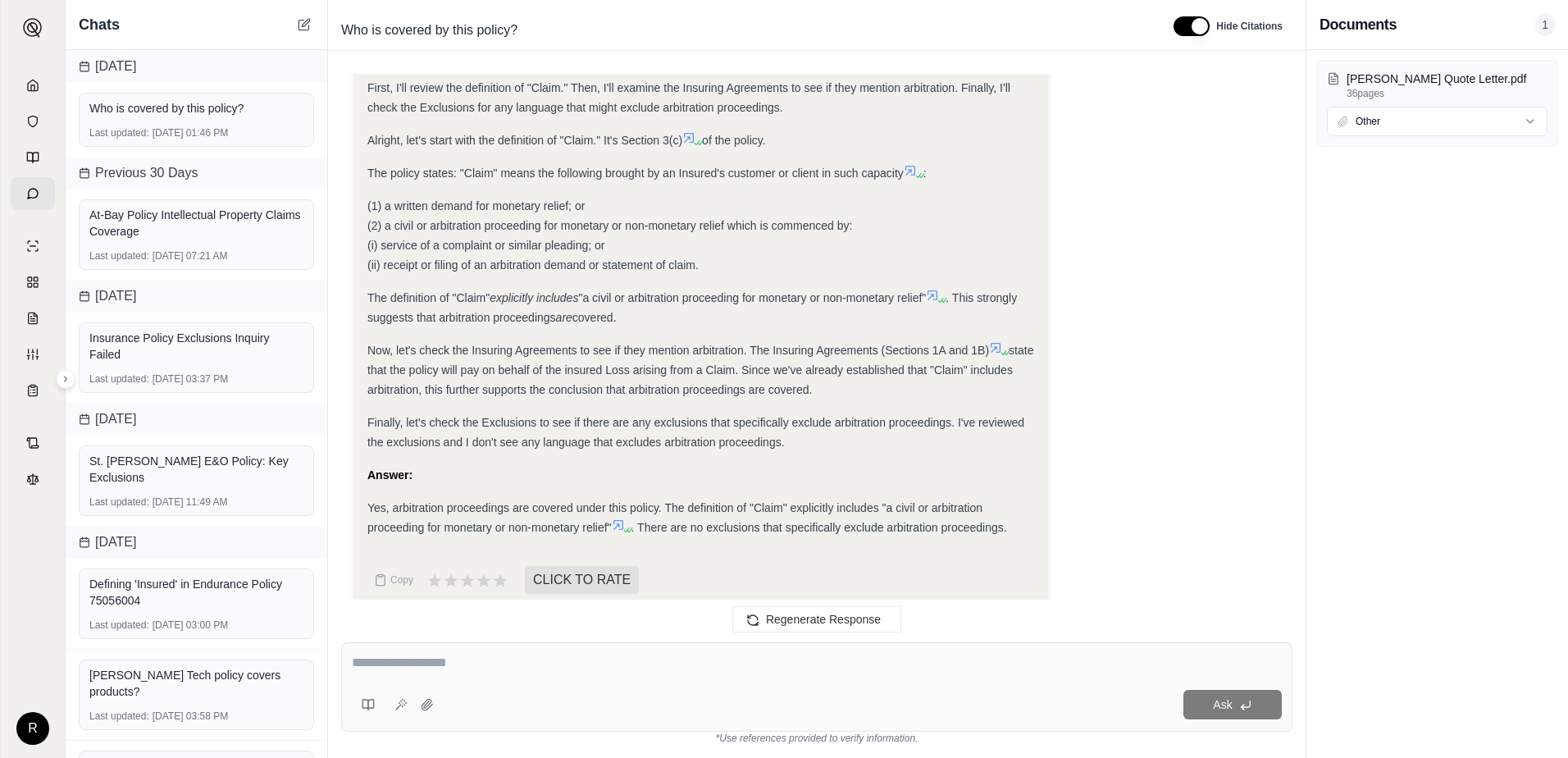
click at [991, 417] on div "Finally, let's check the Exclusions to see if there are any exclusions that spe…" at bounding box center [701, 432] width 668 height 40
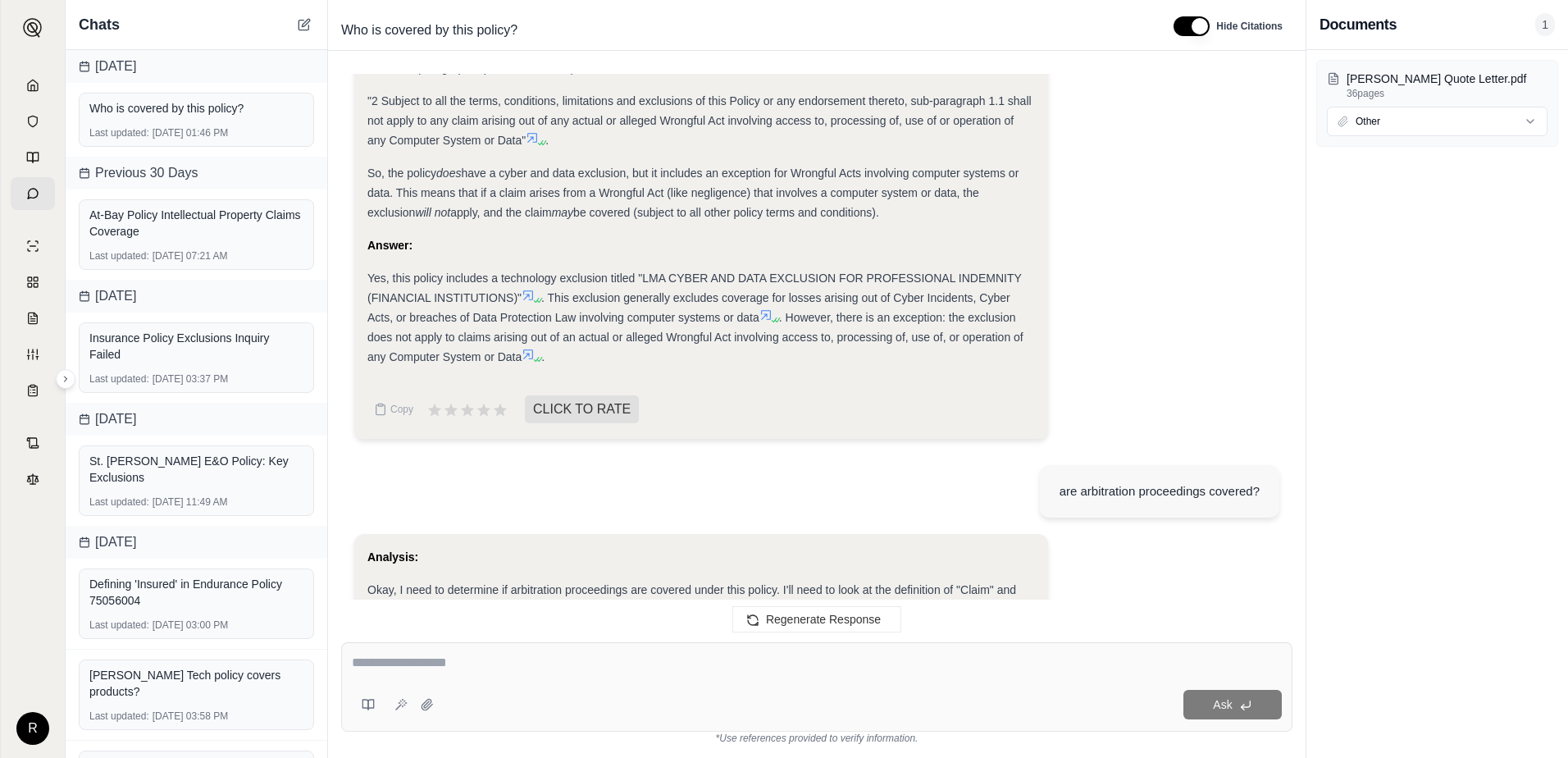
scroll to position [7025, 0]
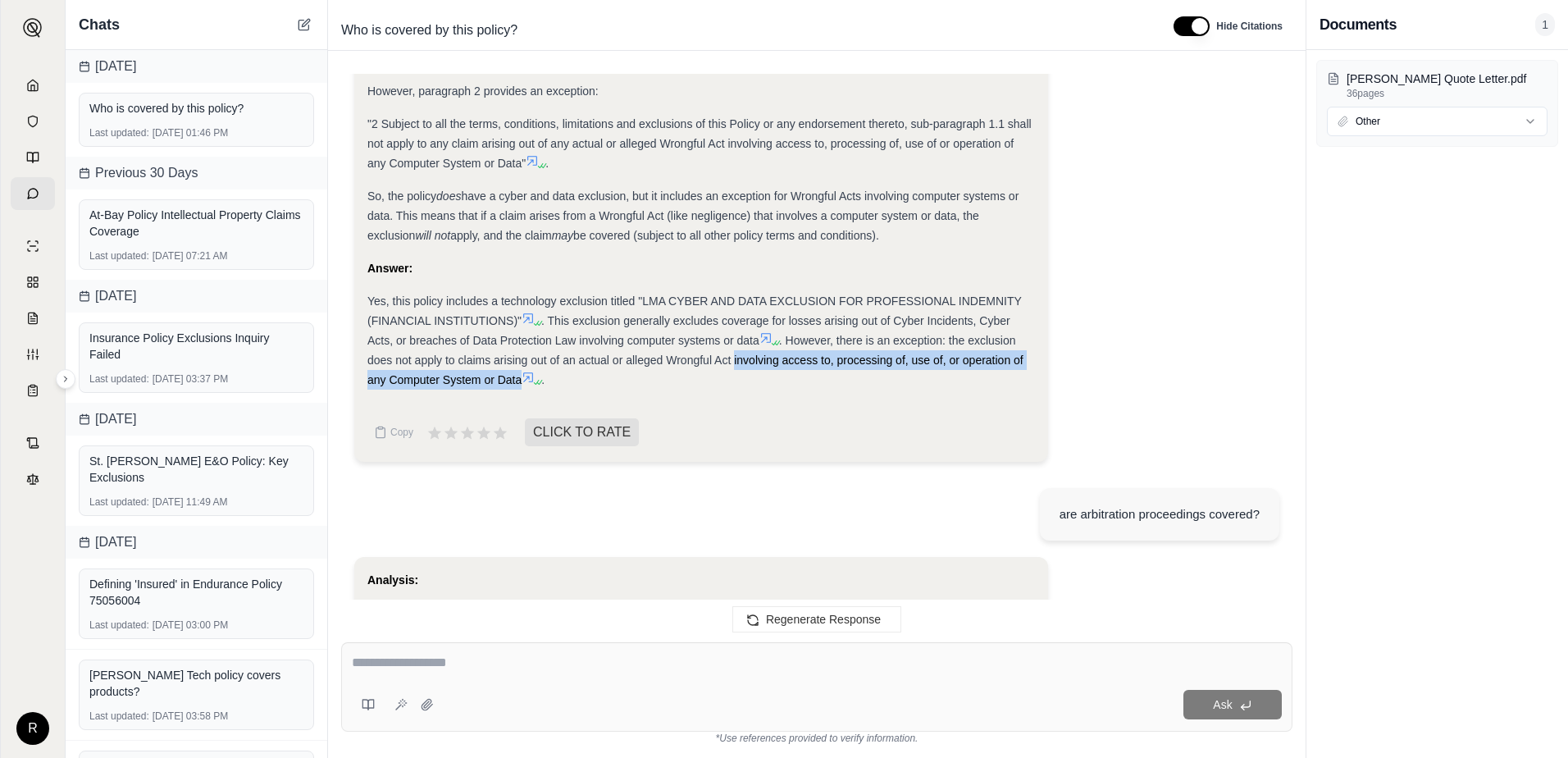
drag, startPoint x: 735, startPoint y: 337, endPoint x: 523, endPoint y: 358, distance: 213.0
click at [523, 358] on span ". However, there is an exception: the exclusion does not apply to claims arisin…" at bounding box center [696, 361] width 656 height 53
drag, startPoint x: 523, startPoint y: 358, endPoint x: 491, endPoint y: 362, distance: 32.2
copy span "involving access to, processing of, use of, or operation of any Computer System…"
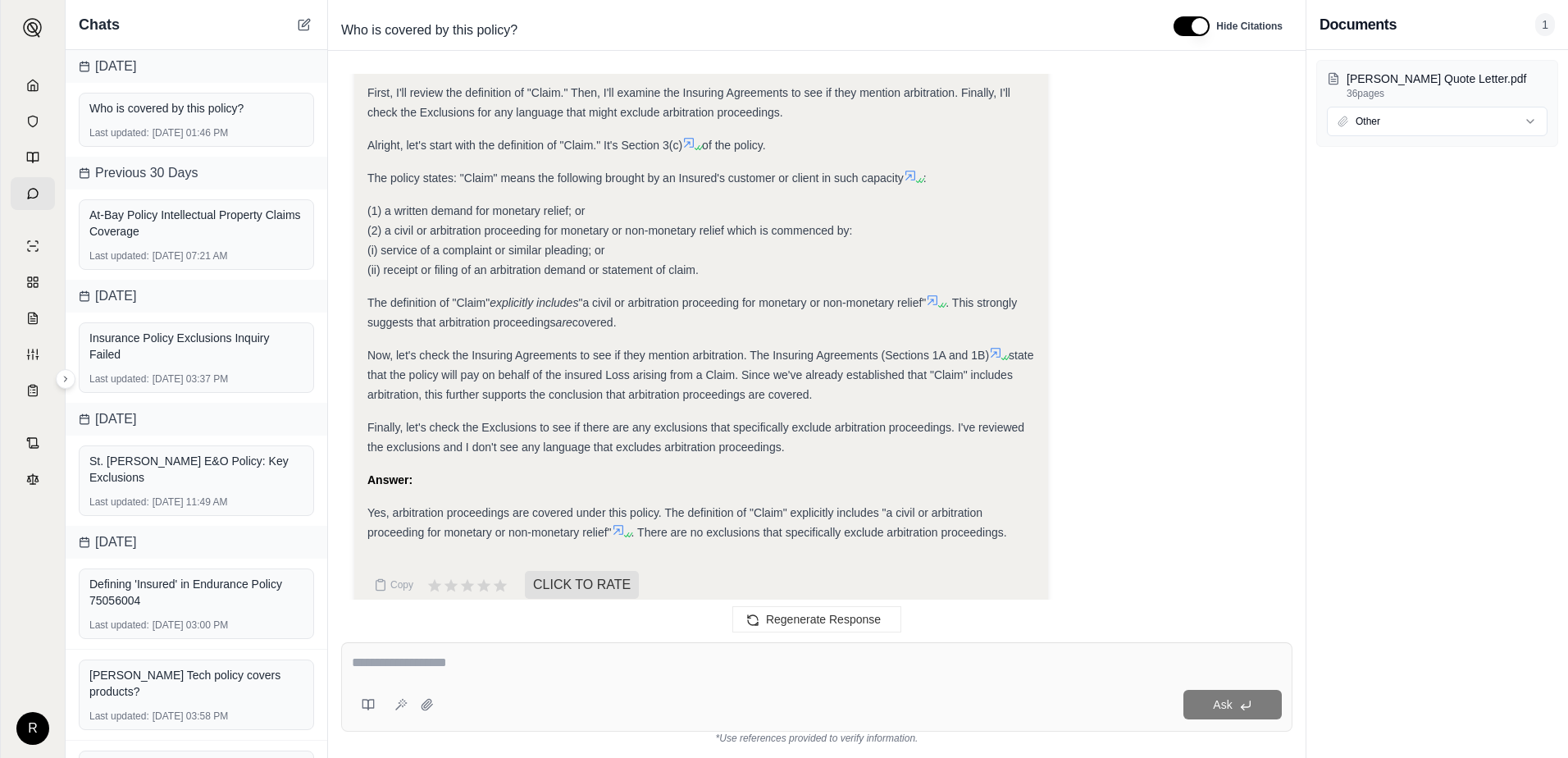
scroll to position [7622, 0]
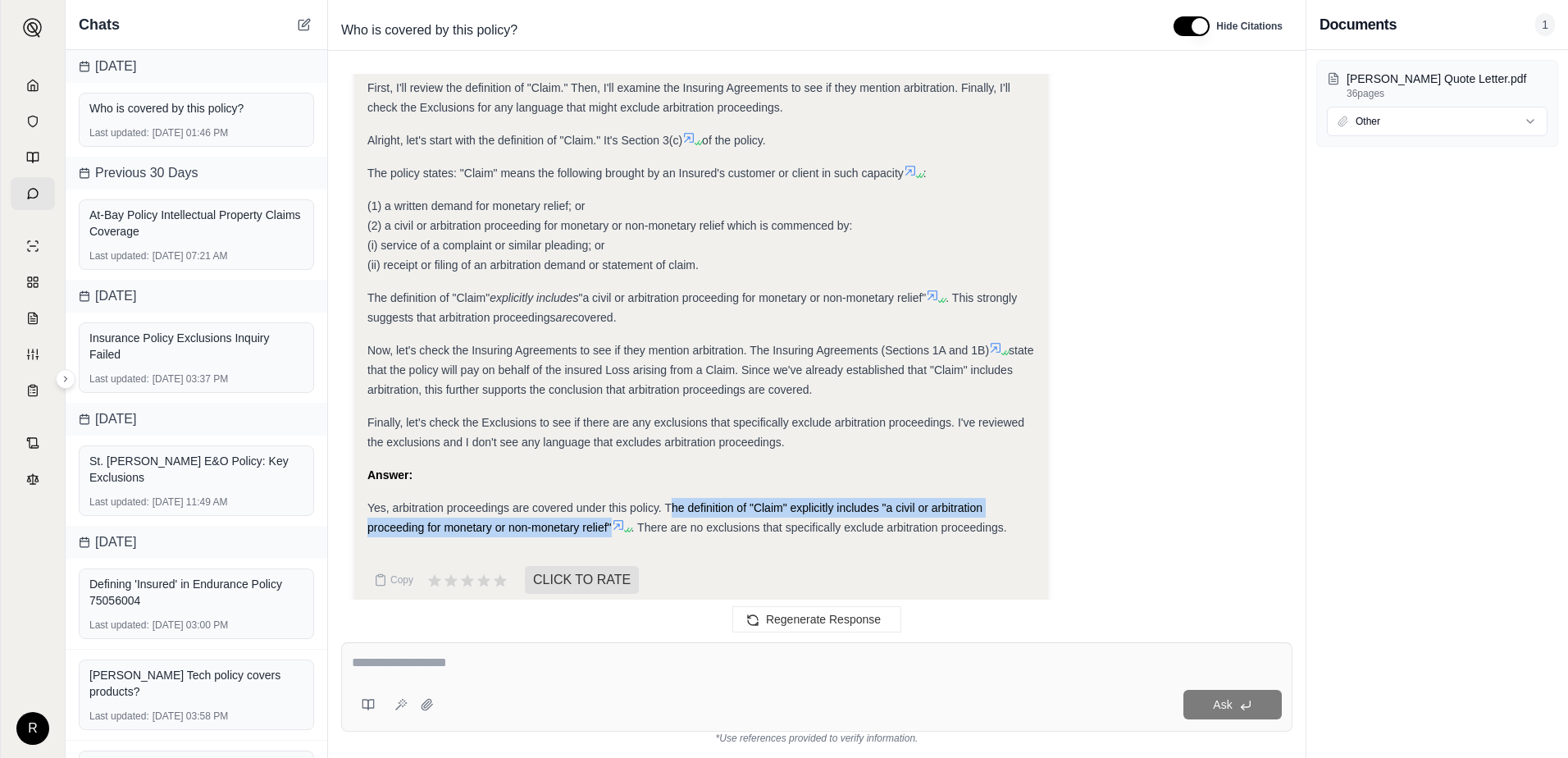
drag, startPoint x: 669, startPoint y: 490, endPoint x: 611, endPoint y: 504, distance: 59.7
click at [611, 504] on span "Yes, arbitration proceedings are covered under this policy. The definition of "…" at bounding box center [676, 517] width 616 height 33
drag, startPoint x: 611, startPoint y: 504, endPoint x: 583, endPoint y: 512, distance: 29.1
copy span "he definition of "Claim" explicitly includes "a civil or arbitration proceeding…"
click at [1229, 326] on div "Analysis: Okay, I need to determine if arbitration proceedings are covered unde…" at bounding box center [817, 291] width 925 height 664
